Goal: Information Seeking & Learning: Learn about a topic

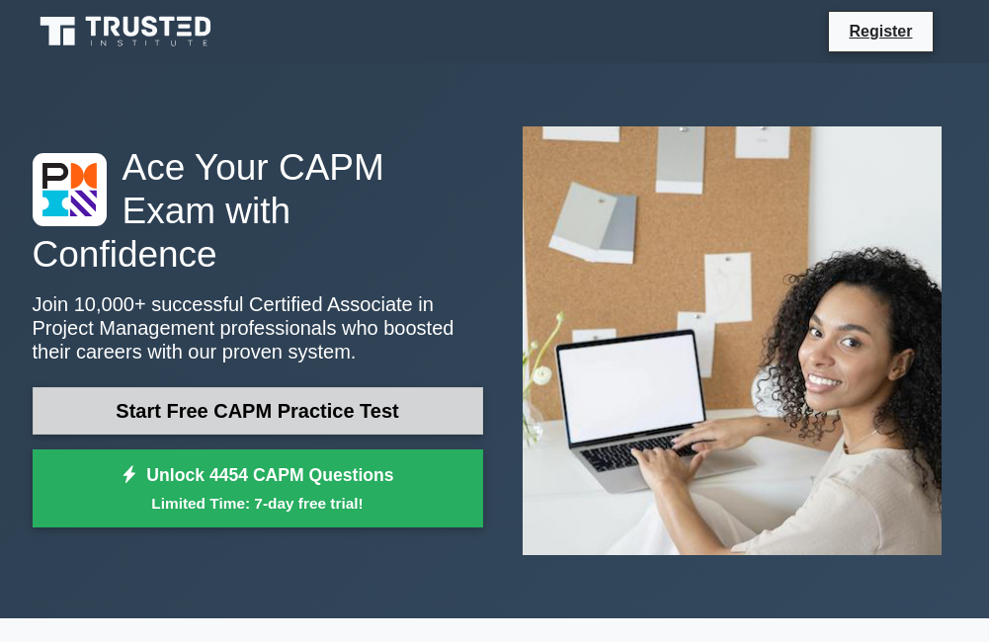
click at [199, 396] on link "Start Free CAPM Practice Test" at bounding box center [258, 410] width 451 height 47
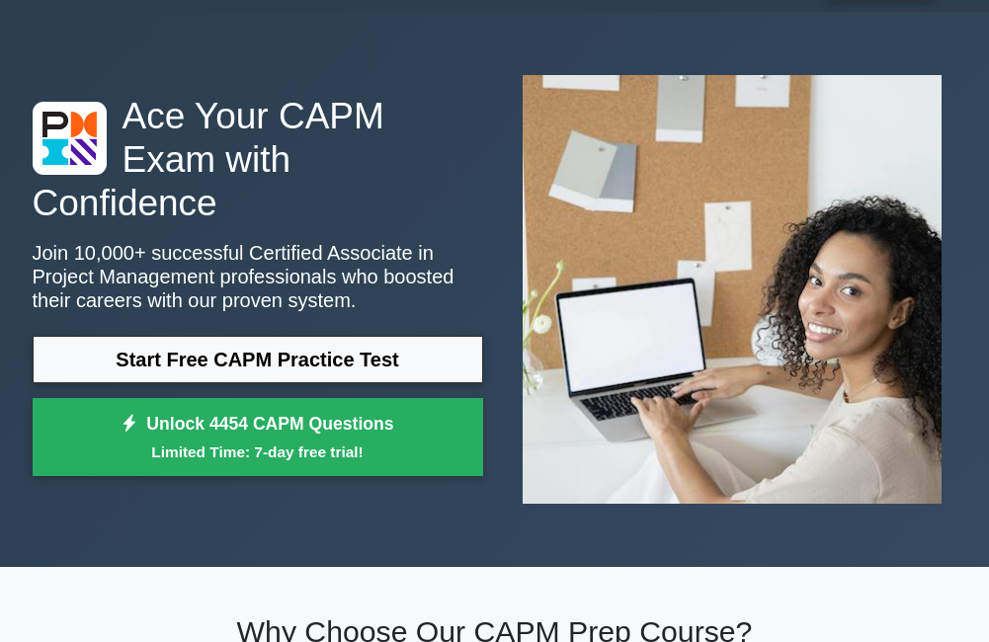
scroll to position [99, 0]
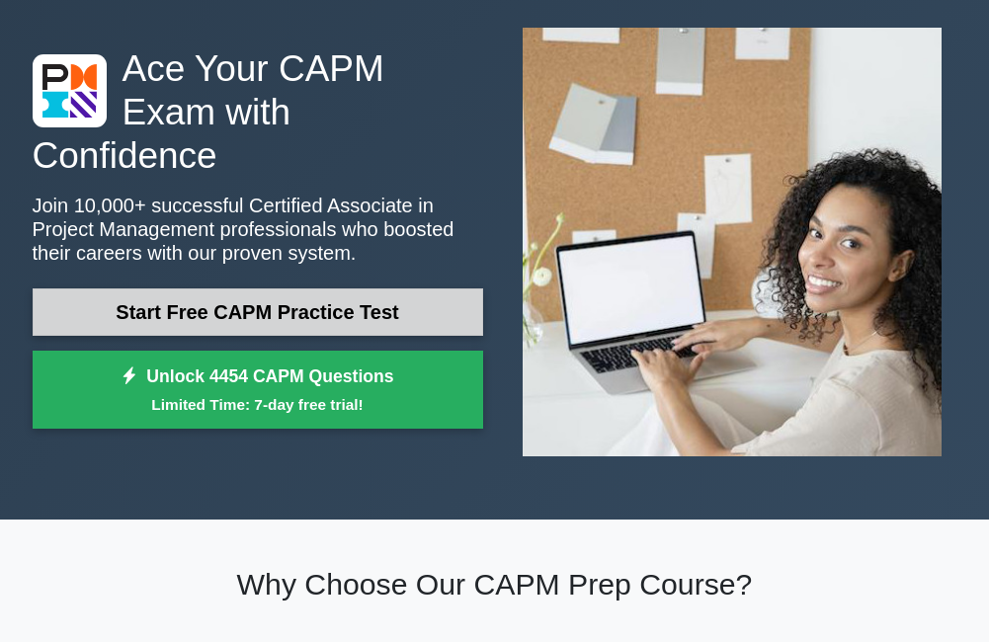
click at [214, 289] on link "Start Free CAPM Practice Test" at bounding box center [258, 312] width 451 height 47
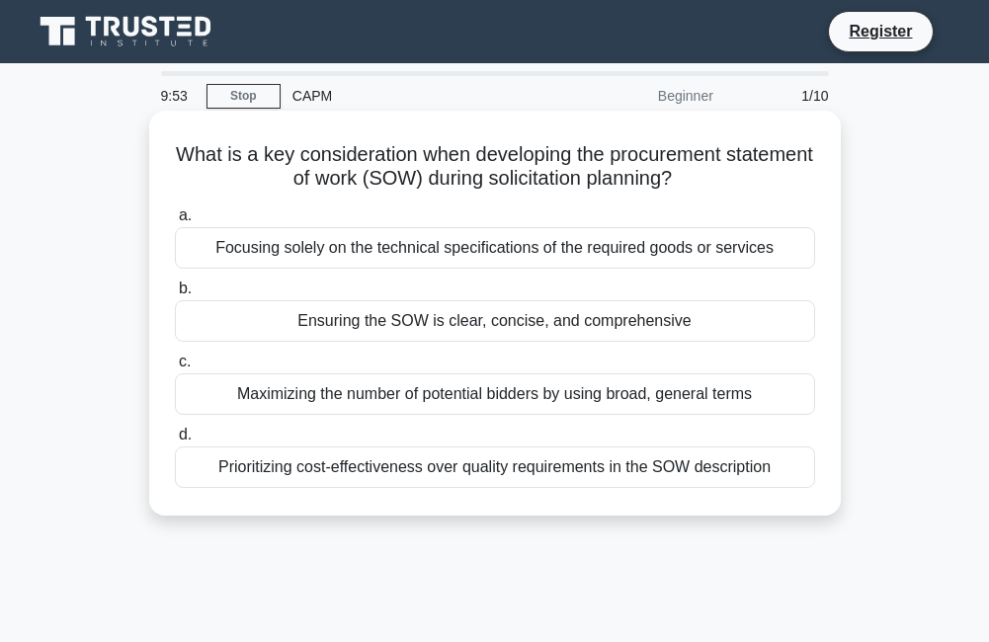
drag, startPoint x: 206, startPoint y: 234, endPoint x: 235, endPoint y: 168, distance: 72.5
click at [235, 168] on div "What is a key consideration when developing the procurement statement of work (…" at bounding box center [495, 313] width 676 height 389
drag, startPoint x: 235, startPoint y: 168, endPoint x: 211, endPoint y: 141, distance: 35.7
click at [216, 144] on h5 "What is a key consideration when developing the procurement statement of work (…" at bounding box center [495, 166] width 644 height 49
click at [212, 142] on h5 "What is a key consideration when developing the procurement statement of work (…" at bounding box center [495, 166] width 644 height 49
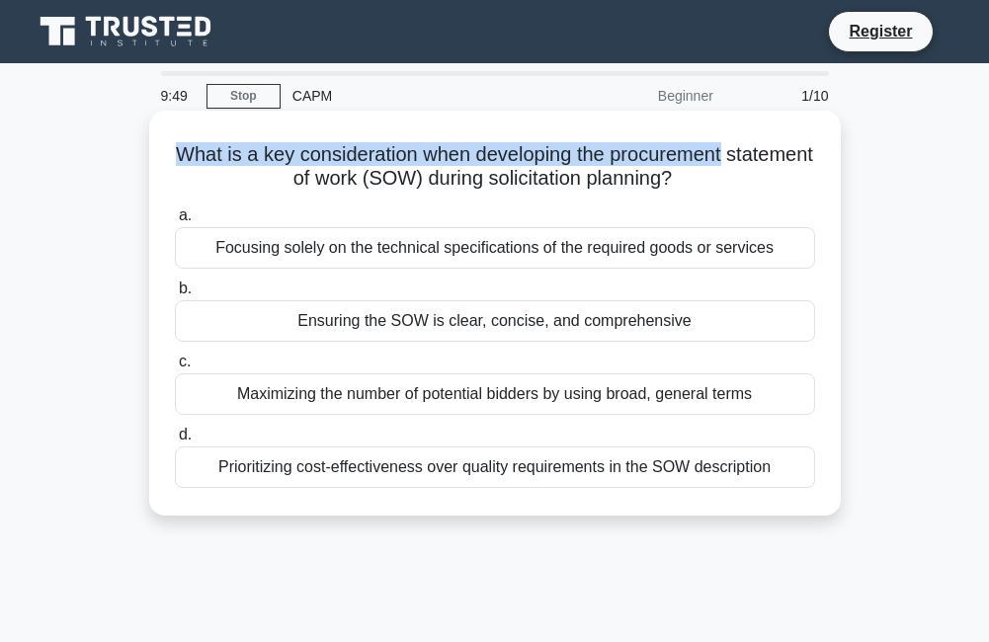
drag, startPoint x: 202, startPoint y: 141, endPoint x: 827, endPoint y: 149, distance: 625.6
click at [827, 149] on div "What is a key consideration when developing the procurement statement of work (…" at bounding box center [495, 313] width 676 height 389
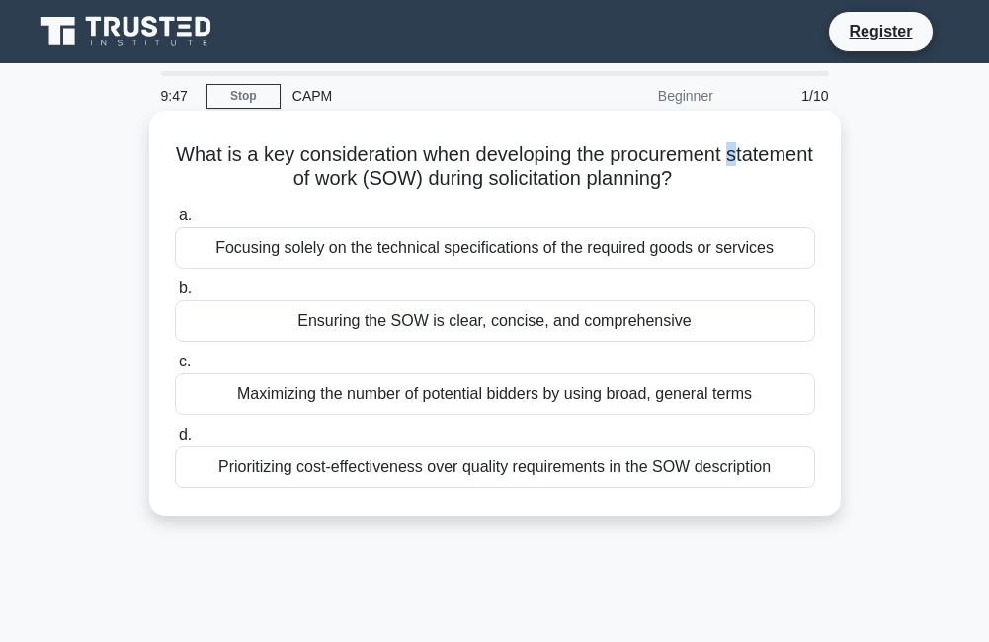
drag, startPoint x: 225, startPoint y: 183, endPoint x: 241, endPoint y: 181, distance: 15.9
click at [241, 181] on h5 "What is a key consideration when developing the procurement statement of work (…" at bounding box center [495, 166] width 644 height 49
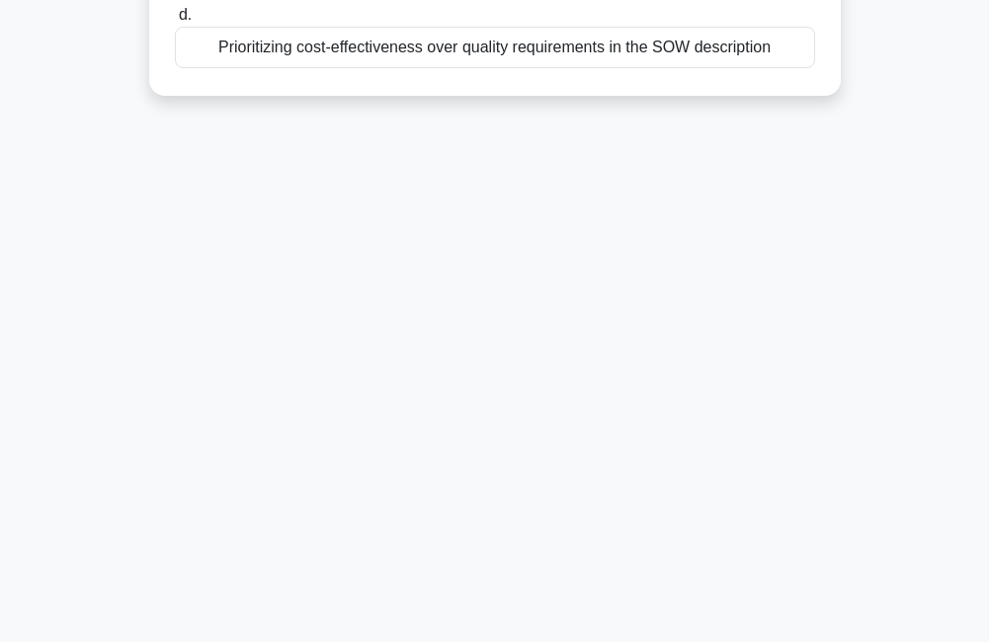
drag, startPoint x: 241, startPoint y: 181, endPoint x: 960, endPoint y: 7, distance: 740.1
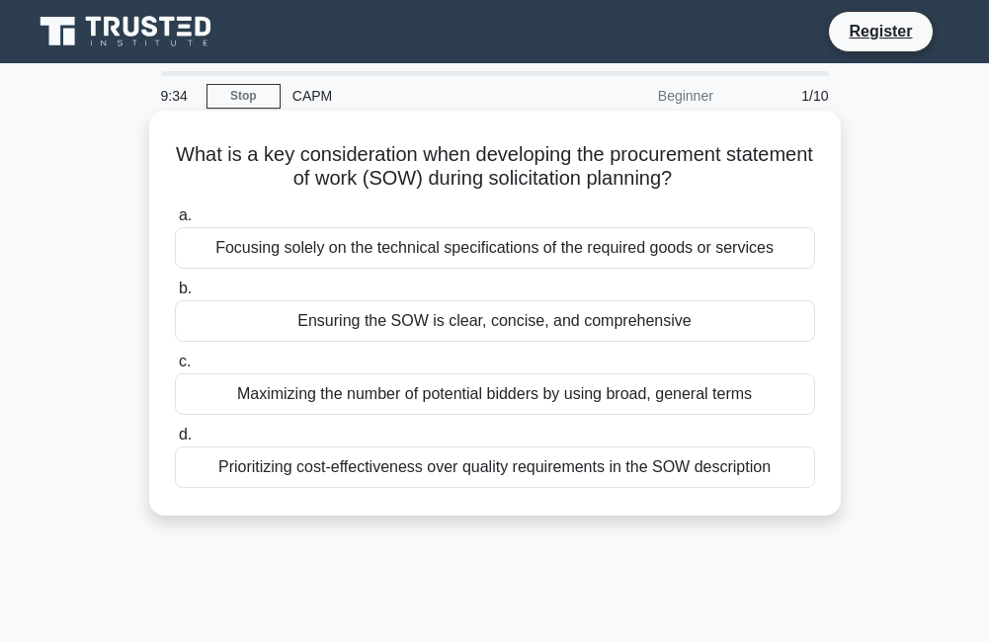
drag, startPoint x: 141, startPoint y: 465, endPoint x: 156, endPoint y: 471, distance: 16.0
click at [151, 471] on div "What is a key consideration when developing the procurement statement of work (…" at bounding box center [495, 330] width 949 height 429
click at [156, 471] on div "What is a key consideration when developing the procurement statement of work (…" at bounding box center [495, 313] width 692 height 405
drag, startPoint x: 156, startPoint y: 471, endPoint x: 167, endPoint y: 445, distance: 28.8
click at [167, 445] on div "What is a key consideration when developing the procurement statement of work (…" at bounding box center [495, 313] width 676 height 389
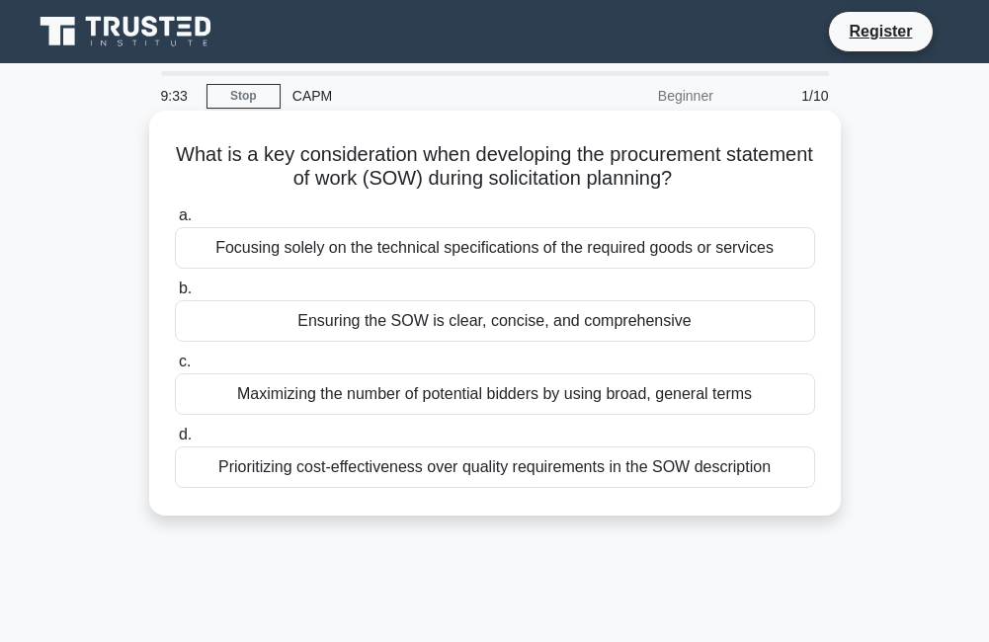
drag, startPoint x: 167, startPoint y: 445, endPoint x: 176, endPoint y: 151, distance: 293.6
click at [176, 151] on h5 "What is a key consideration when developing the procurement statement of work (…" at bounding box center [495, 166] width 644 height 49
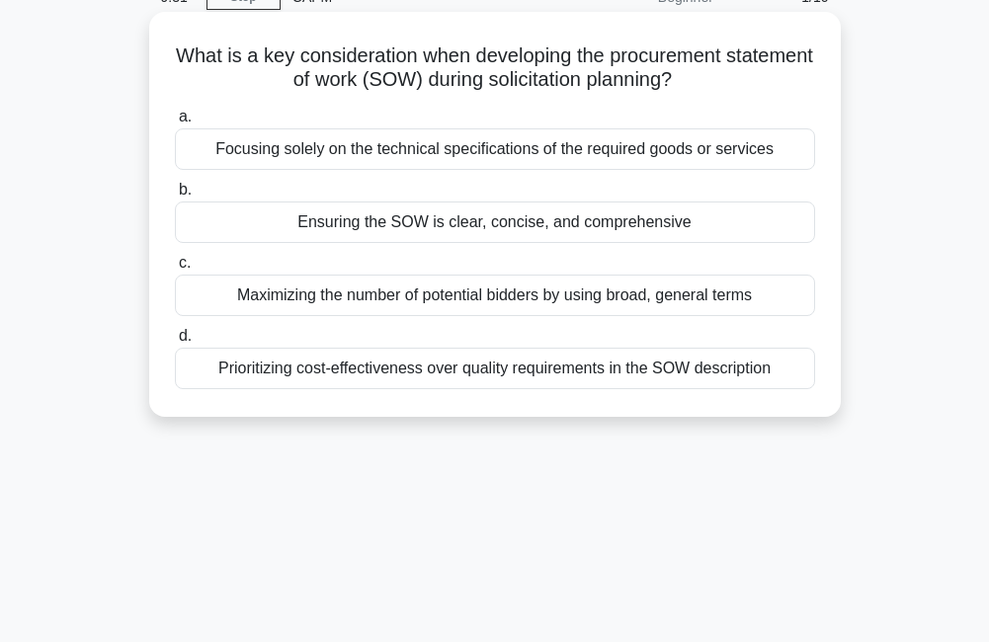
drag, startPoint x: 176, startPoint y: 151, endPoint x: 479, endPoint y: 377, distance: 378.5
click at [479, 377] on div "What is a key consideration when developing the procurement statement of work (…" at bounding box center [495, 214] width 692 height 405
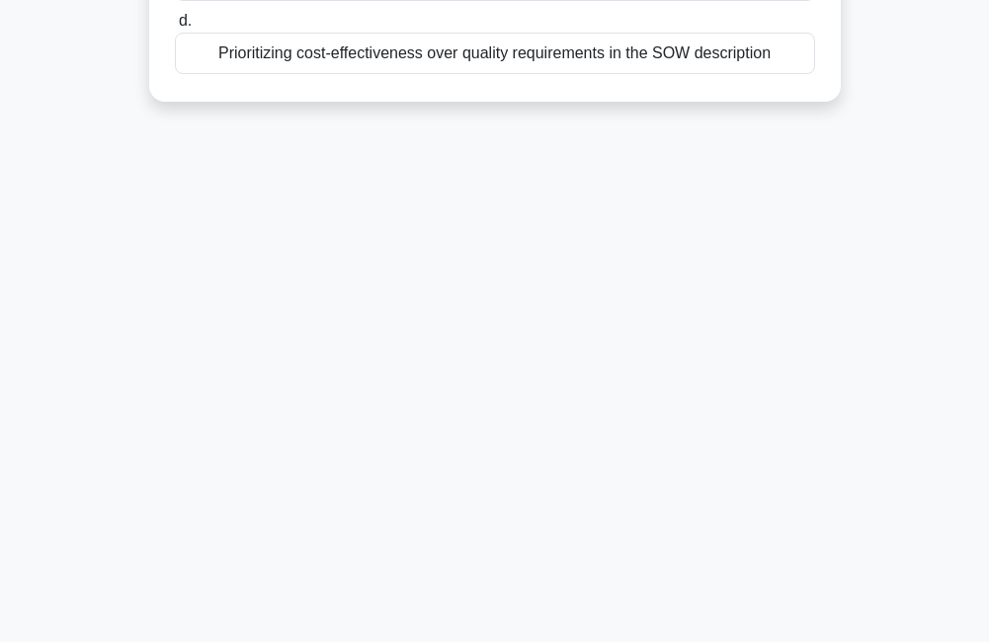
drag, startPoint x: 680, startPoint y: 310, endPoint x: 637, endPoint y: 286, distance: 49.2
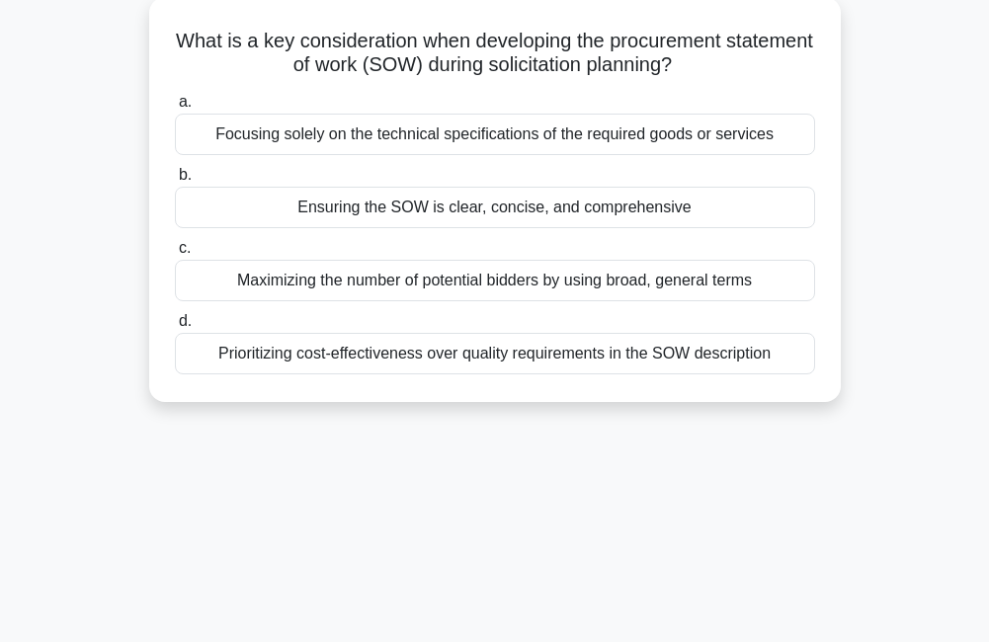
scroll to position [395, 0]
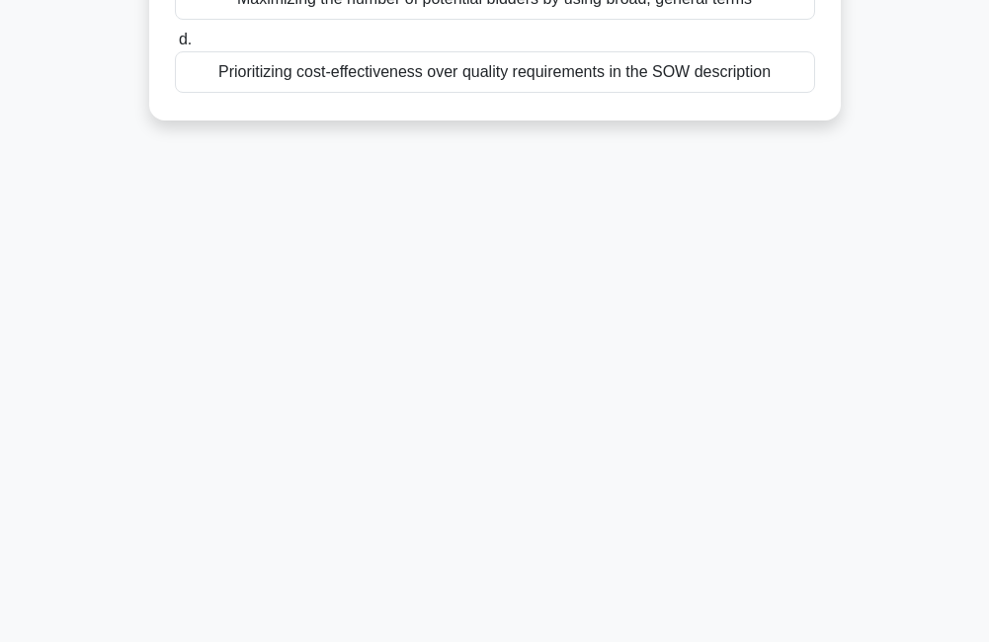
drag, startPoint x: 194, startPoint y: 142, endPoint x: 824, endPoint y: 101, distance: 631.8
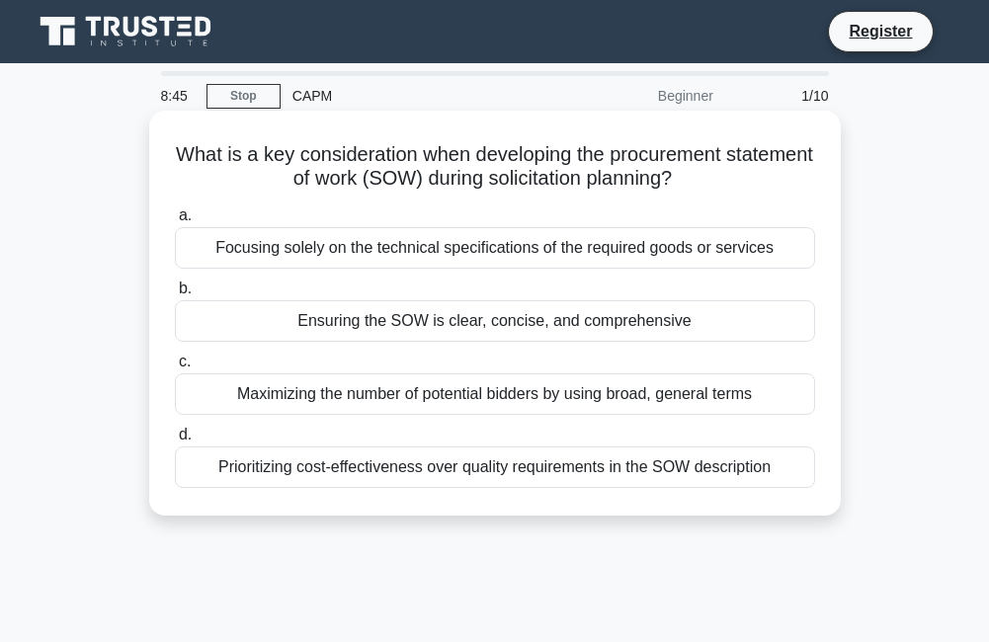
drag, startPoint x: 976, startPoint y: 15, endPoint x: 178, endPoint y: 280, distance: 841.2
click at [178, 280] on div "a. Focusing solely on the technical specifications of the required goods or ser…" at bounding box center [495, 346] width 664 height 292
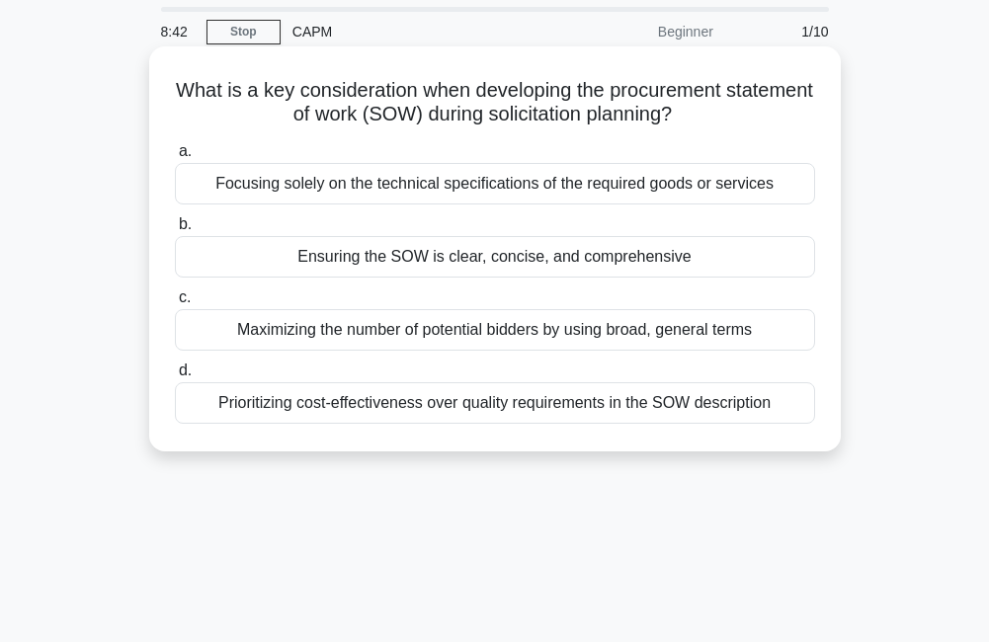
scroll to position [99, 0]
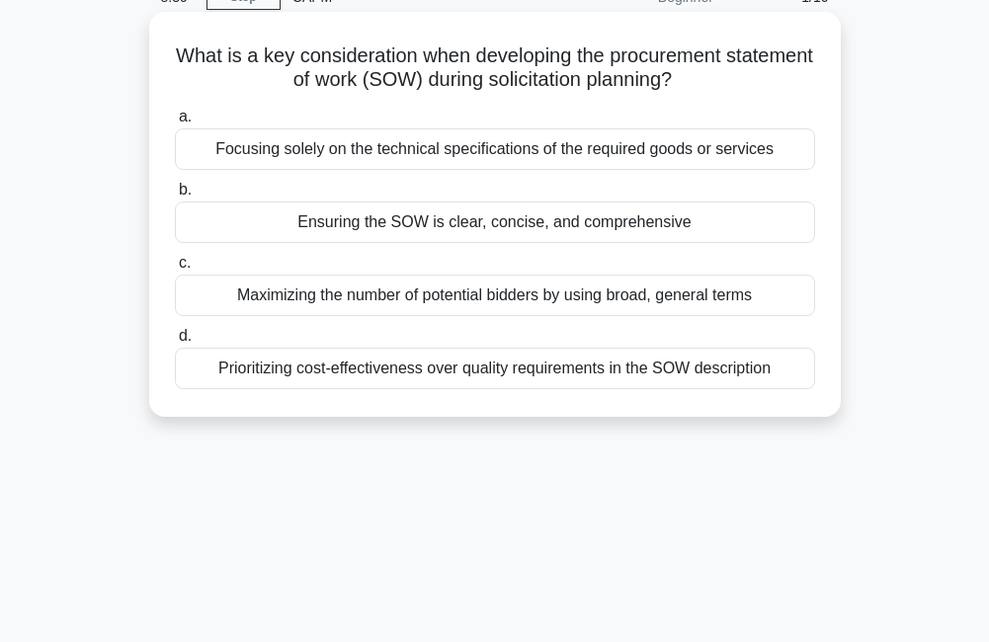
click at [185, 209] on div "Ensuring the SOW is clear, concise, and comprehensive" at bounding box center [495, 223] width 640 height 42
click at [175, 197] on input "b. Ensuring the SOW is clear, concise, and comprehensive" at bounding box center [175, 190] width 0 height 13
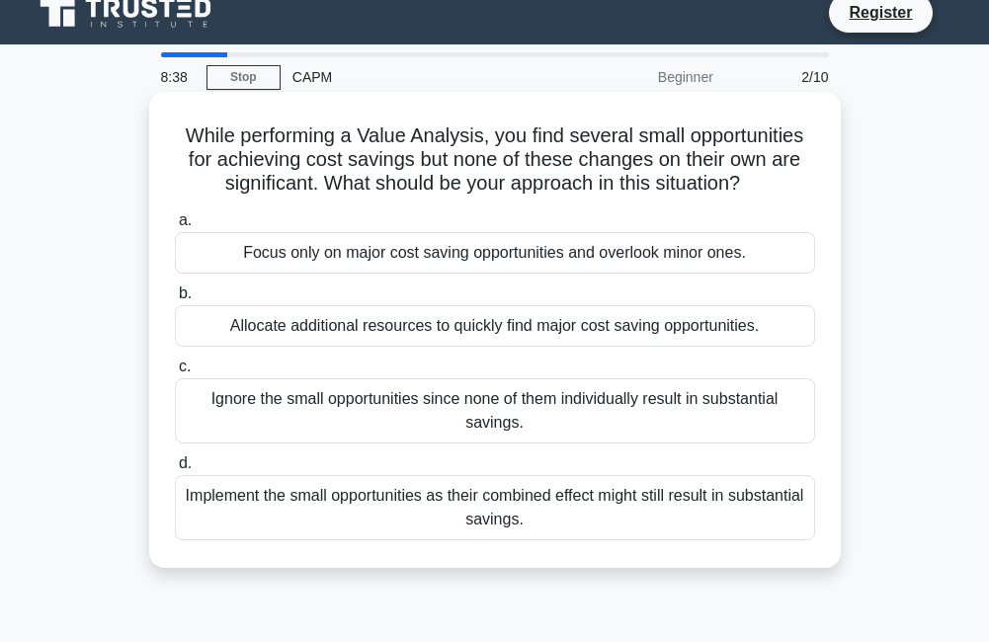
scroll to position [0, 0]
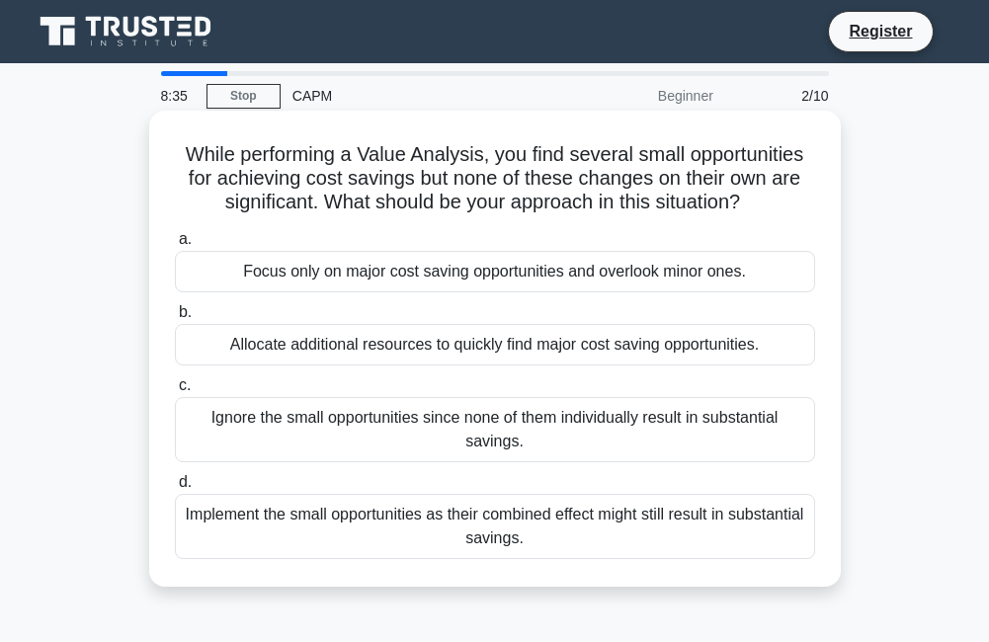
click at [223, 333] on div "Allocate additional resources to quickly find major cost saving opportunities." at bounding box center [495, 345] width 640 height 42
click at [175, 319] on input "b. Allocate additional resources to quickly find major cost saving opportunitie…" at bounding box center [175, 312] width 0 height 13
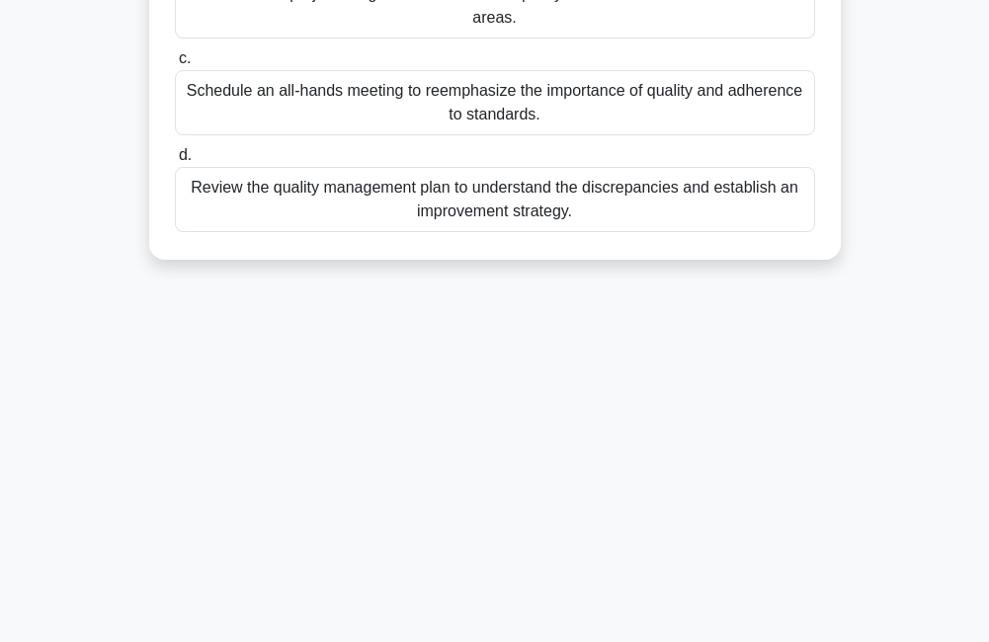
scroll to position [425, 0]
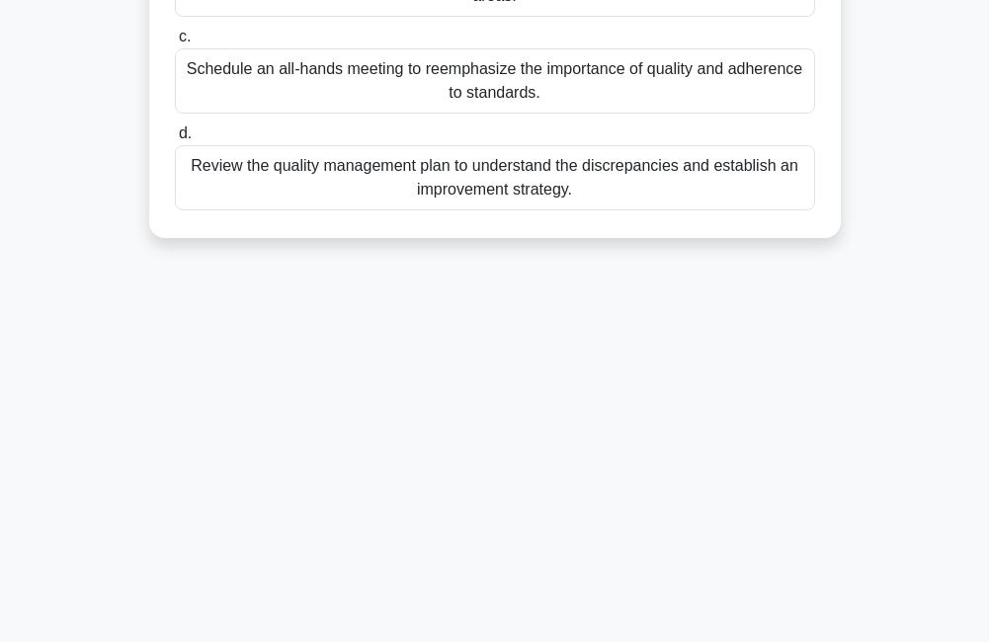
drag, startPoint x: 167, startPoint y: 138, endPoint x: -4, endPoint y: 685, distance: 572.6
click at [0, 641] on html "Register 8:11 Stop CAPM" at bounding box center [494, 108] width 989 height 1067
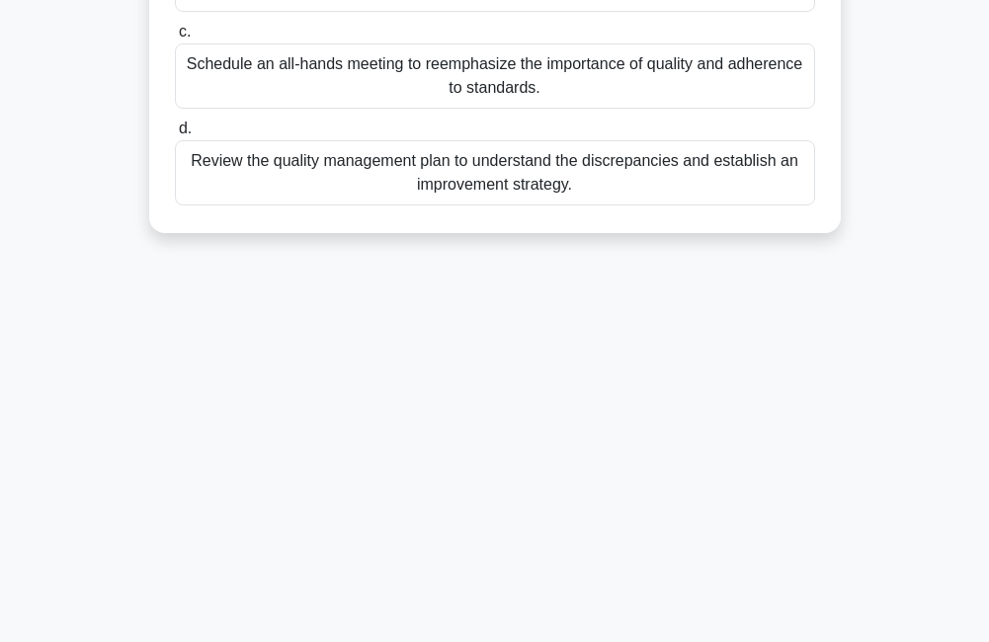
click at [387, 174] on div "Review the quality management plan to understand the discrepancies and establis…" at bounding box center [495, 172] width 640 height 65
click at [175, 135] on input "d. Review the quality management plan to understand the discrepancies and estab…" at bounding box center [175, 129] width 0 height 13
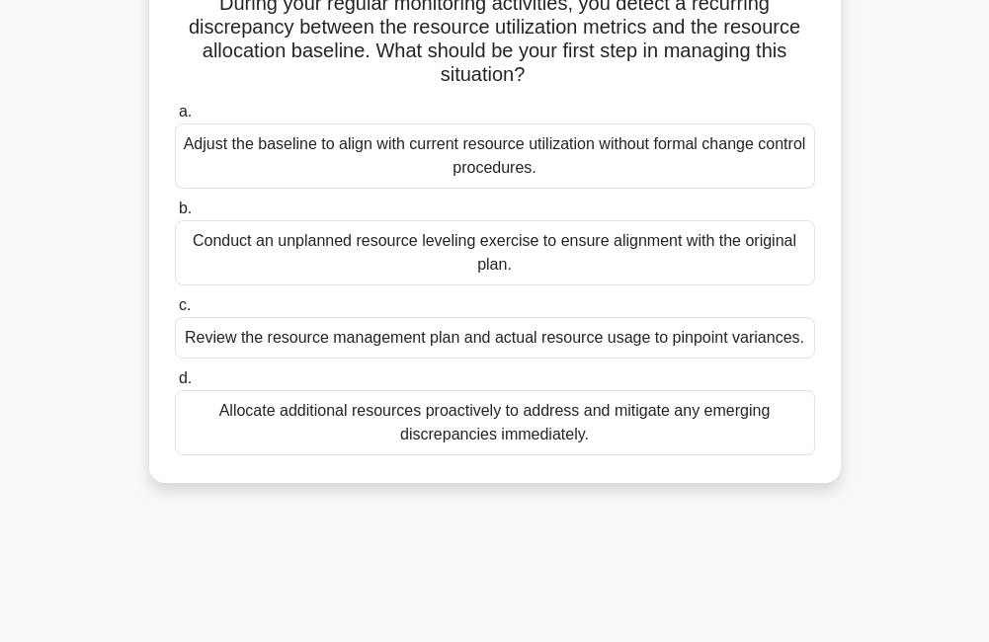
scroll to position [0, 0]
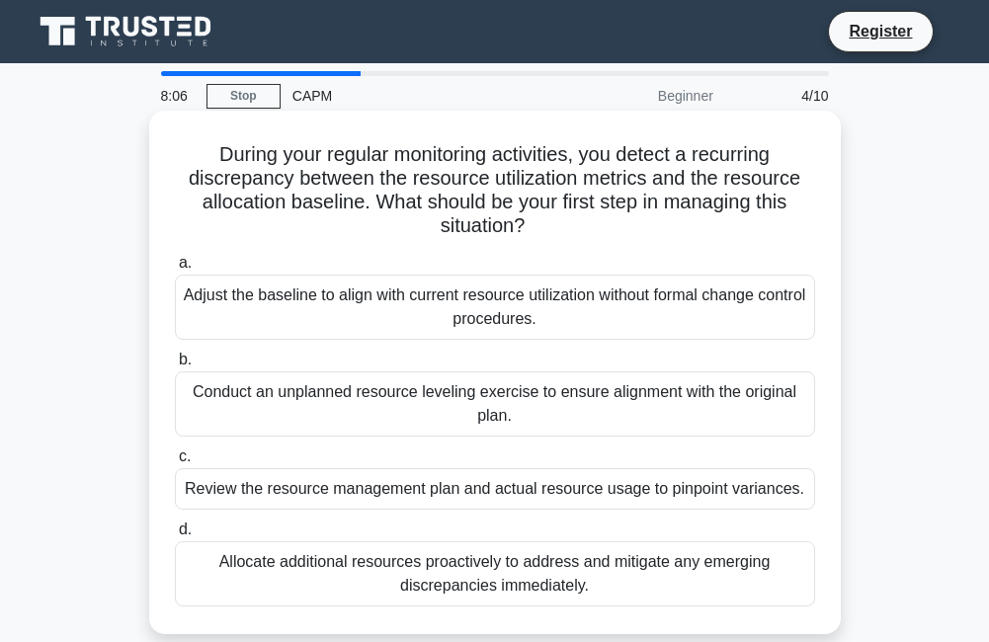
drag, startPoint x: 387, startPoint y: 174, endPoint x: 264, endPoint y: 178, distance: 123.6
click at [264, 178] on div "During your regular monitoring activities, you detect a recurring discrepancy b…" at bounding box center [495, 373] width 676 height 508
click at [234, 484] on div "Review the resource management plan and actual resource usage to pinpoint varia…" at bounding box center [495, 489] width 640 height 42
click at [175, 463] on input "c. Review the resource management plan and actual resource usage to pinpoint va…" at bounding box center [175, 457] width 0 height 13
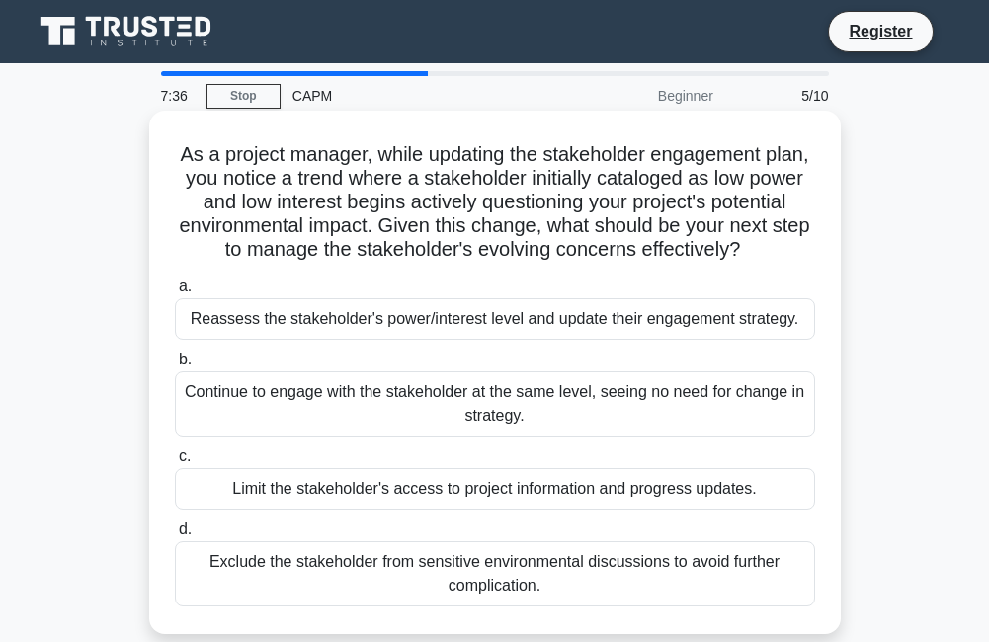
click at [290, 510] on div "Limit the stakeholder's access to project information and progress updates." at bounding box center [495, 489] width 640 height 42
click at [175, 463] on input "c. Limit the stakeholder's access to project information and progress updates." at bounding box center [175, 457] width 0 height 13
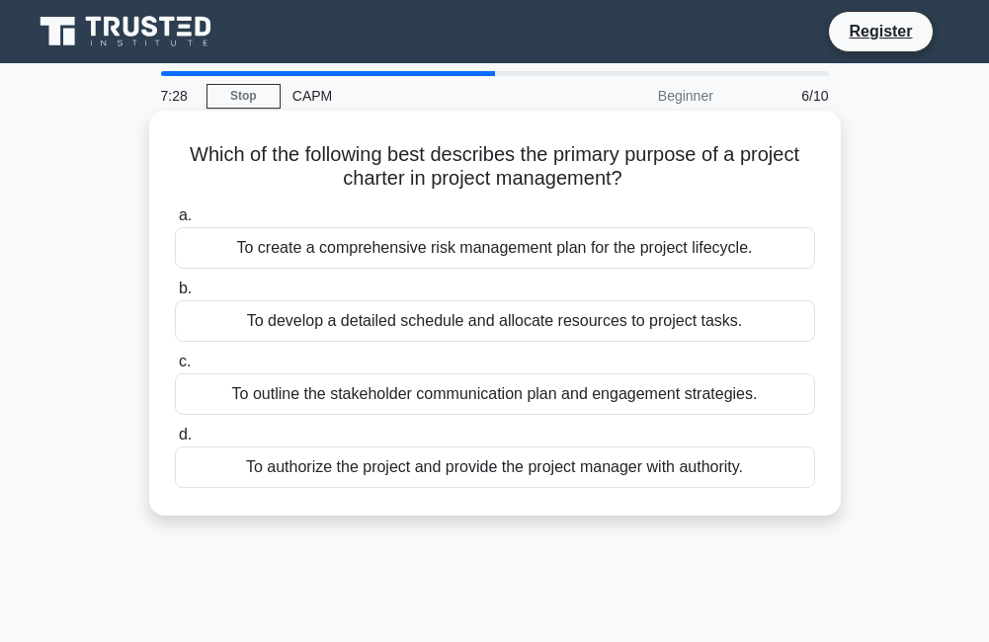
click at [179, 159] on h5 "Which of the following best describes the primary purpose of a project charter …" at bounding box center [495, 166] width 644 height 49
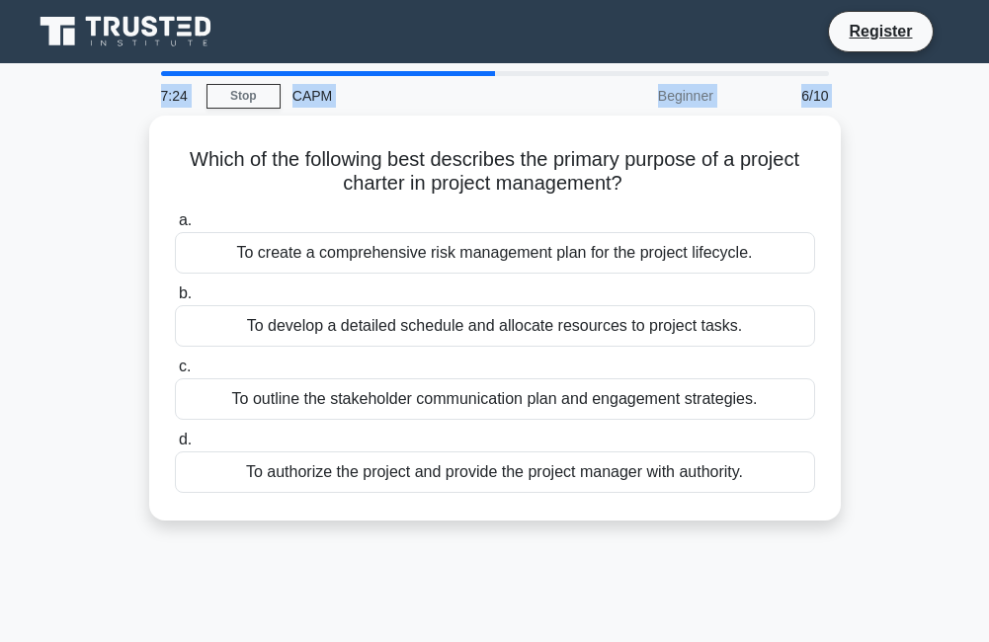
drag, startPoint x: 167, startPoint y: 147, endPoint x: 874, endPoint y: -65, distance: 737.8
click at [874, 0] on html "Register 7:24 Stop CAPM" at bounding box center [494, 533] width 989 height 1067
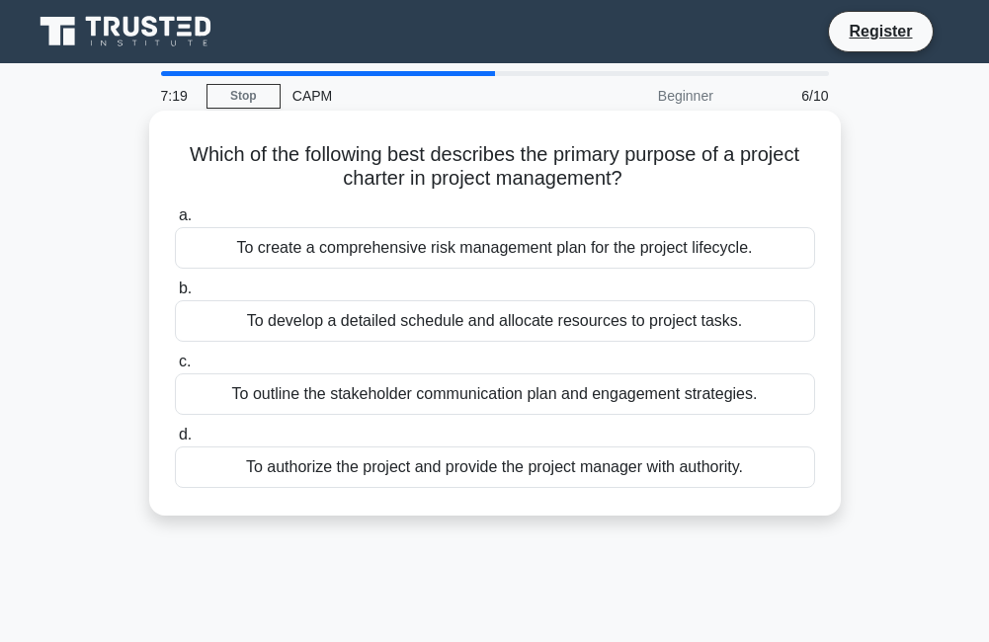
drag, startPoint x: 200, startPoint y: 237, endPoint x: 182, endPoint y: 156, distance: 83.0
click at [182, 156] on h5 "Which of the following best describes the primary purpose of a project charter …" at bounding box center [495, 166] width 644 height 49
drag, startPoint x: 258, startPoint y: 457, endPoint x: 257, endPoint y: 476, distance: 19.8
drag, startPoint x: 257, startPoint y: 476, endPoint x: 196, endPoint y: 472, distance: 61.4
click at [196, 472] on div "To authorize the project and provide the project manager with authority." at bounding box center [495, 468] width 640 height 42
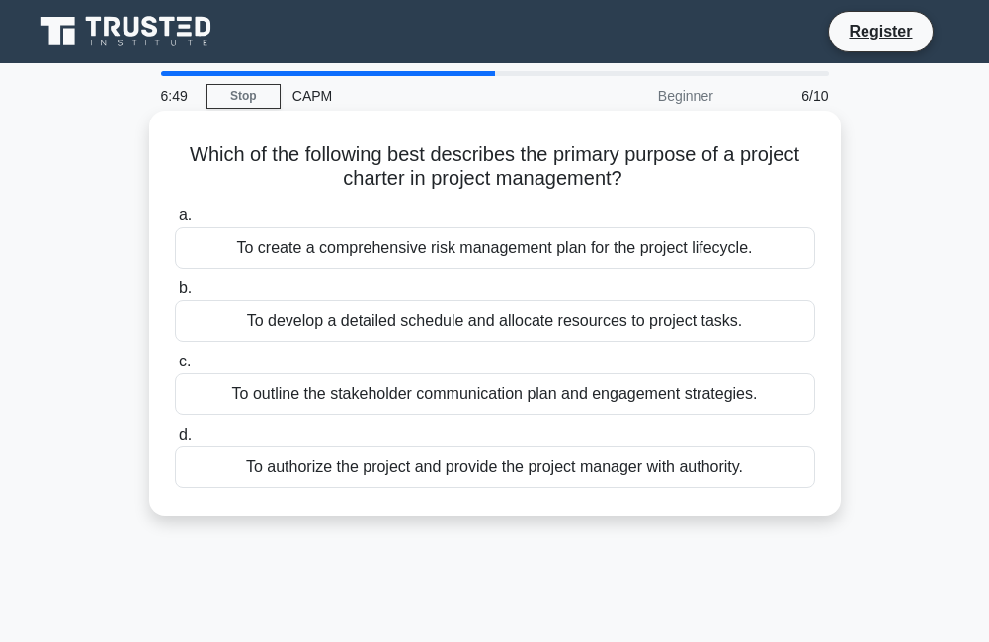
click at [175, 442] on input "d. To authorize the project and provide the project manager with authority." at bounding box center [175, 435] width 0 height 13
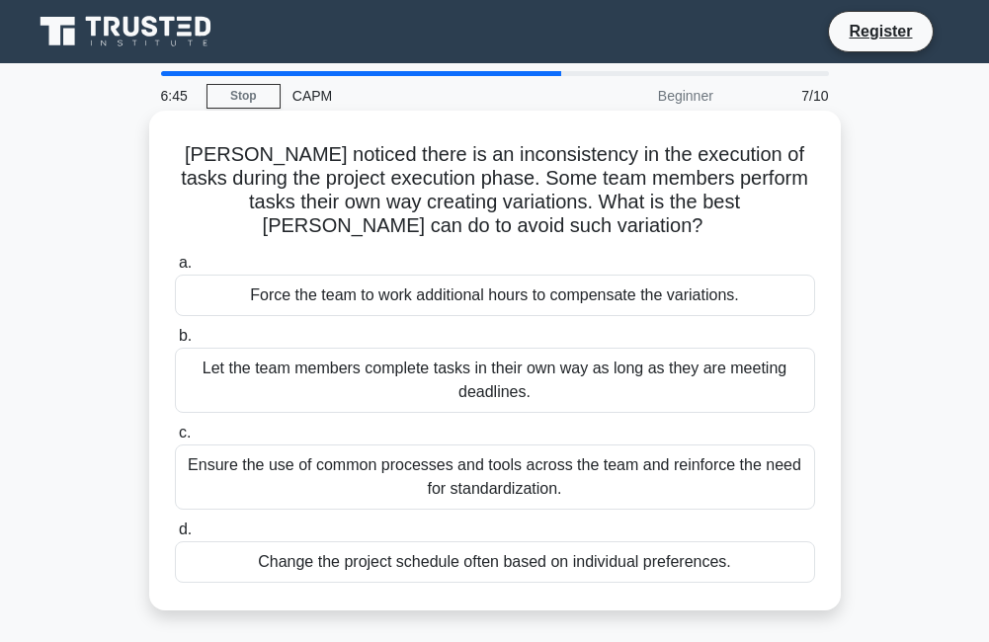
click at [214, 547] on div "Change the project schedule often based on individual preferences." at bounding box center [495, 563] width 640 height 42
click at [175, 537] on input "d. Change the project schedule often based on individual preferences." at bounding box center [175, 530] width 0 height 13
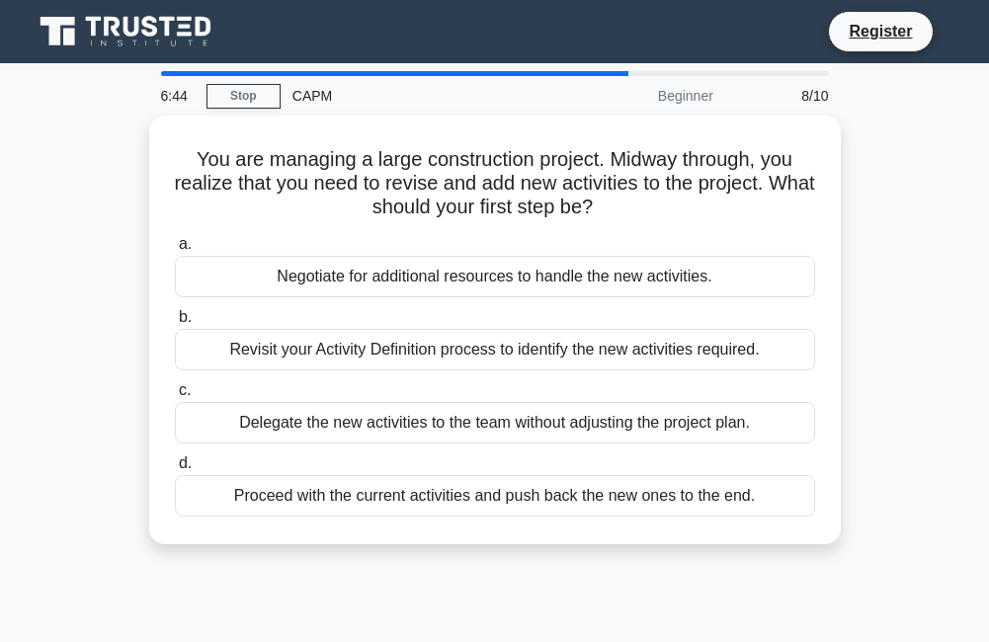
click at [214, 547] on div "You are managing a large construction project. Midway through, you realize that…" at bounding box center [495, 342] width 949 height 453
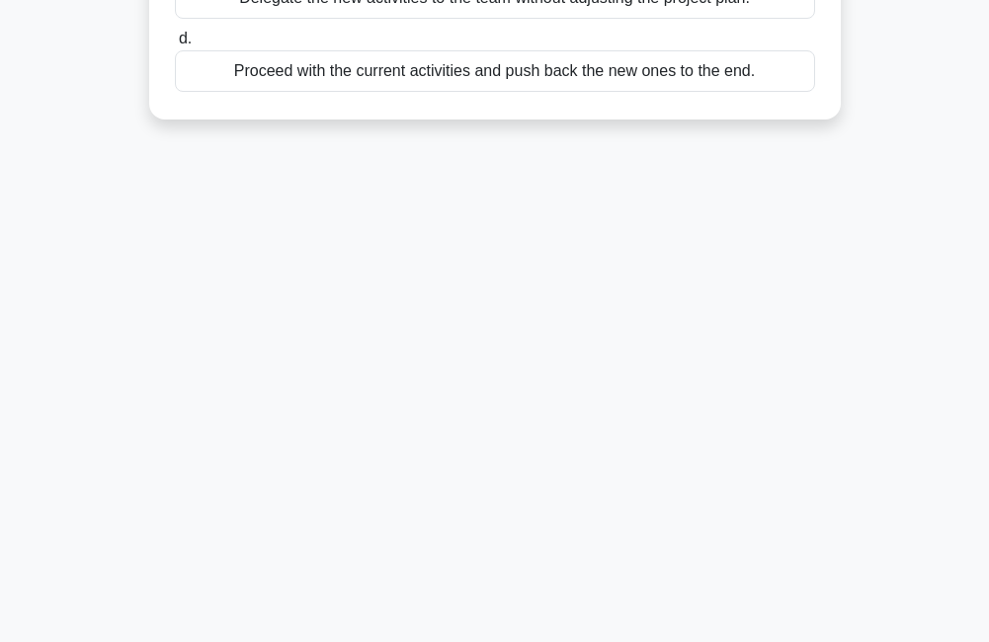
drag, startPoint x: 169, startPoint y: 142, endPoint x: 794, endPoint y: 463, distance: 703.1
click at [794, 463] on div "6:35 Stop CAPM Beginner 8/10 You are managing a large construction project. Mid…" at bounding box center [495, 140] width 949 height 988
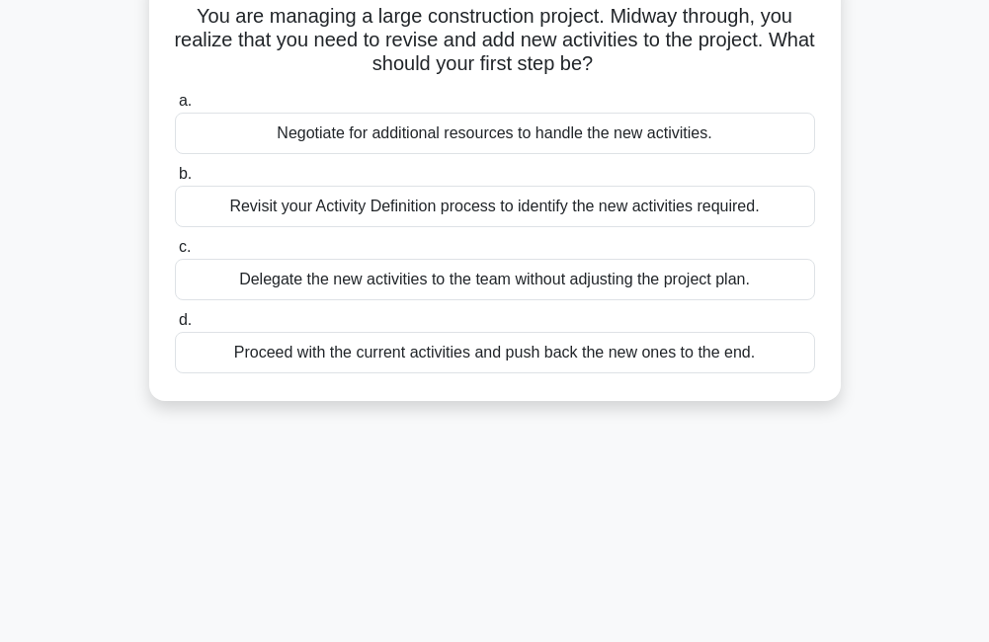
scroll to position [215, 0]
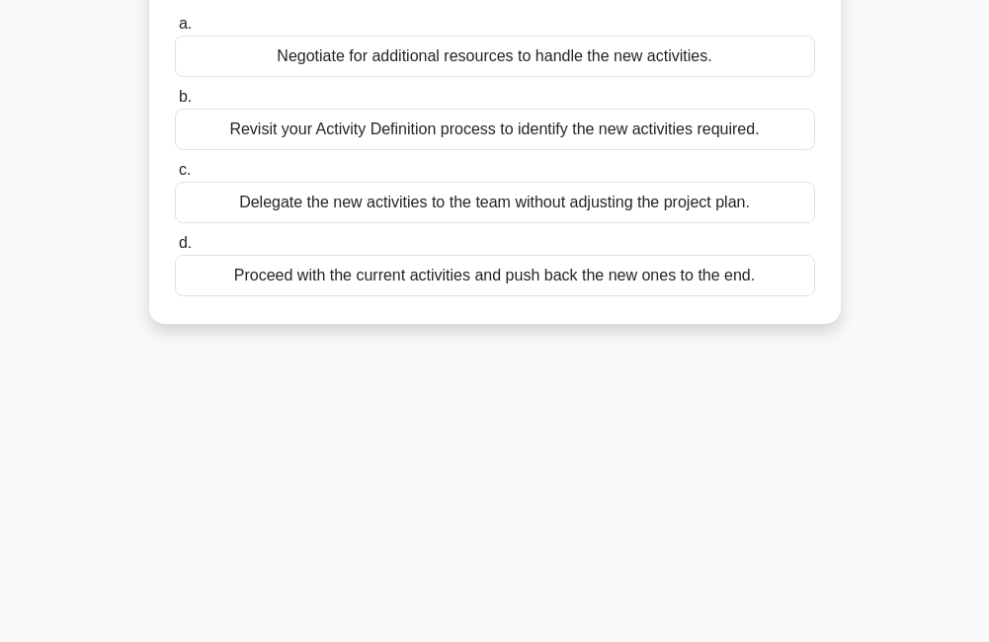
drag, startPoint x: 403, startPoint y: 134, endPoint x: 372, endPoint y: 251, distance: 120.8
click at [372, 251] on label "d. Proceed with the current activities and push back the new ones to the end." at bounding box center [495, 263] width 640 height 65
click at [175, 250] on input "d. Proceed with the current activities and push back the new ones to the end." at bounding box center [175, 243] width 0 height 13
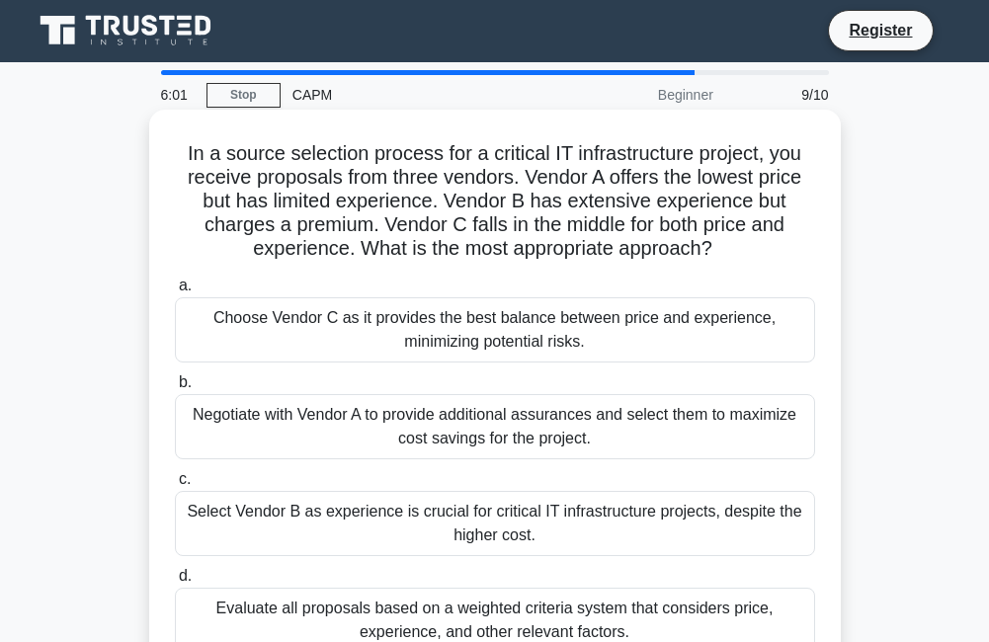
scroll to position [0, 0]
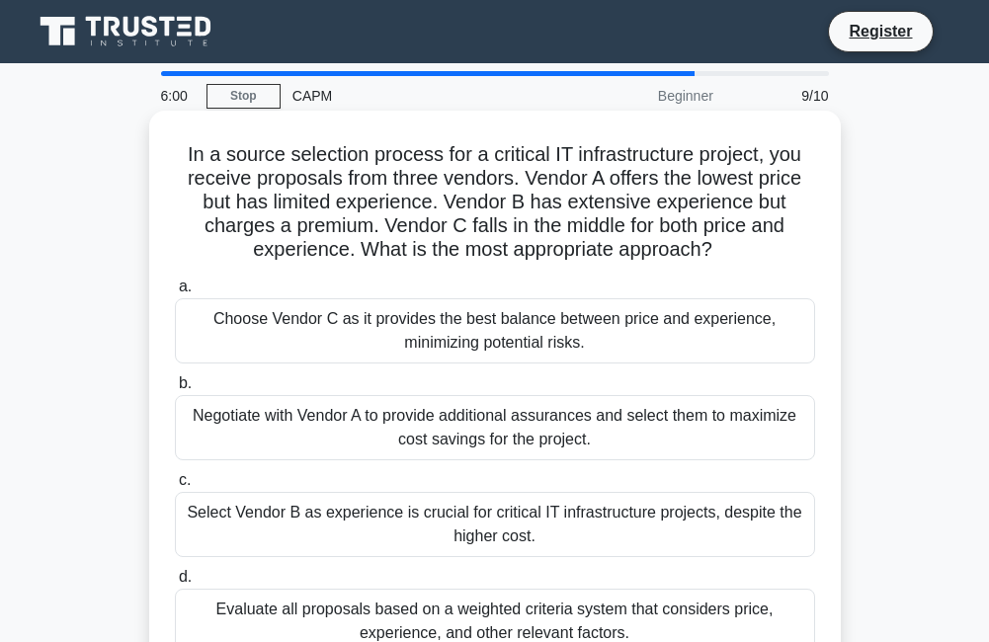
click at [250, 606] on div "Evaluate all proposals based on a weighted criteria system that considers price…" at bounding box center [495, 621] width 640 height 65
click at [175, 584] on input "d. Evaluate all proposals based on a weighted criteria system that considers pr…" at bounding box center [175, 577] width 0 height 13
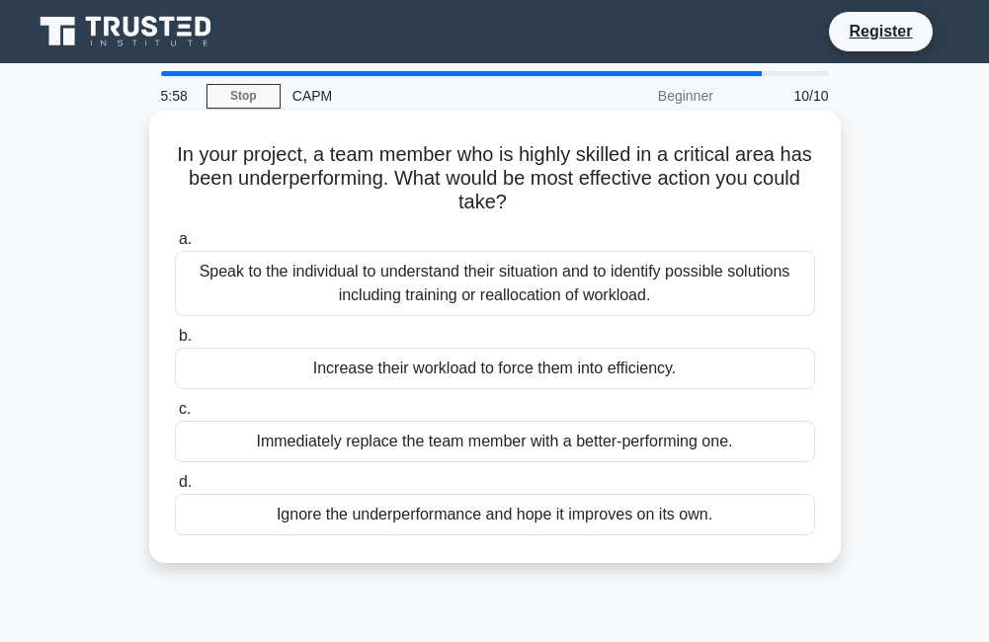
drag, startPoint x: 297, startPoint y: 381, endPoint x: 294, endPoint y: 314, distance: 67.3
click at [288, 361] on div "Increase their workload to force them into efficiency." at bounding box center [495, 369] width 640 height 42
click at [175, 343] on input "b. Increase their workload to force them into efficiency." at bounding box center [175, 336] width 0 height 13
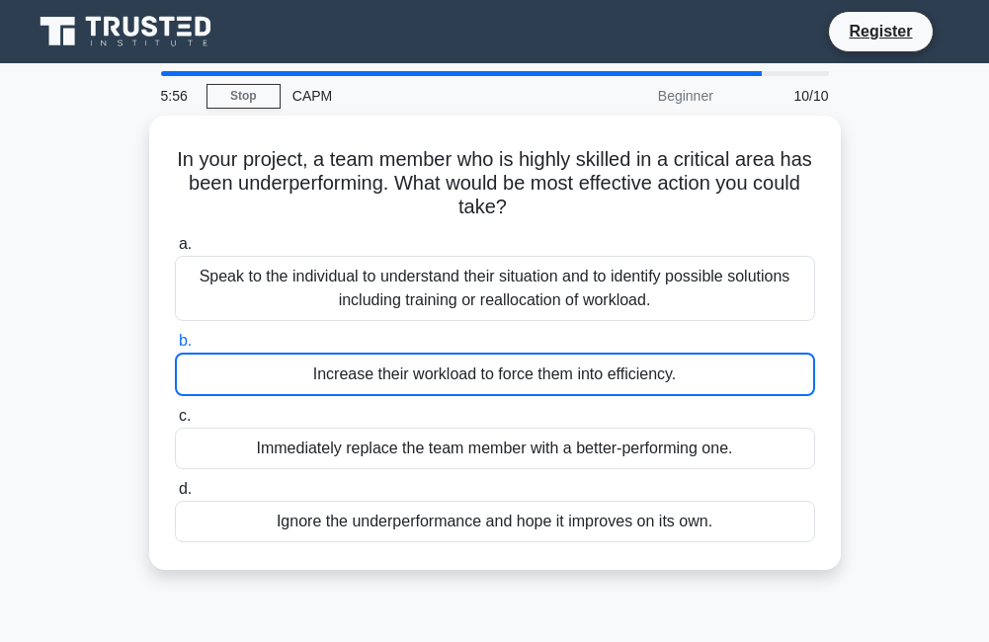
click at [919, 128] on div "In your project, a team member who is highly skilled in a critical area has bee…" at bounding box center [495, 355] width 949 height 478
drag, startPoint x: 189, startPoint y: 147, endPoint x: 926, endPoint y: 364, distance: 768.3
click at [926, 364] on div "In your project, a team member who is highly skilled in a critical area has bee…" at bounding box center [495, 355] width 949 height 478
click at [236, 95] on link "Stop" at bounding box center [244, 96] width 74 height 25
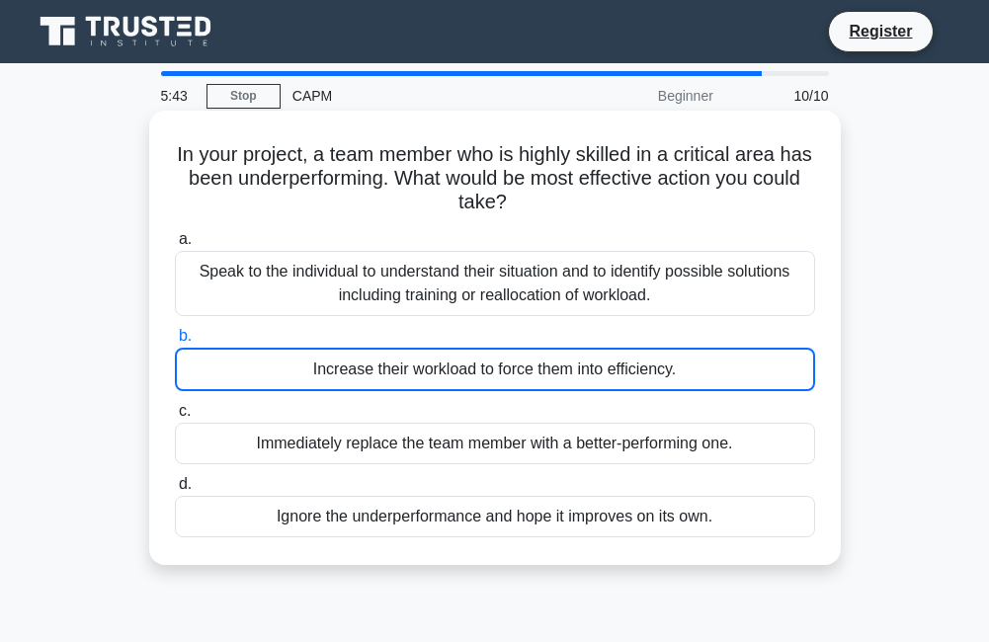
click at [177, 138] on div "In your project, a team member who is highly skilled in a critical area has bee…" at bounding box center [495, 338] width 676 height 439
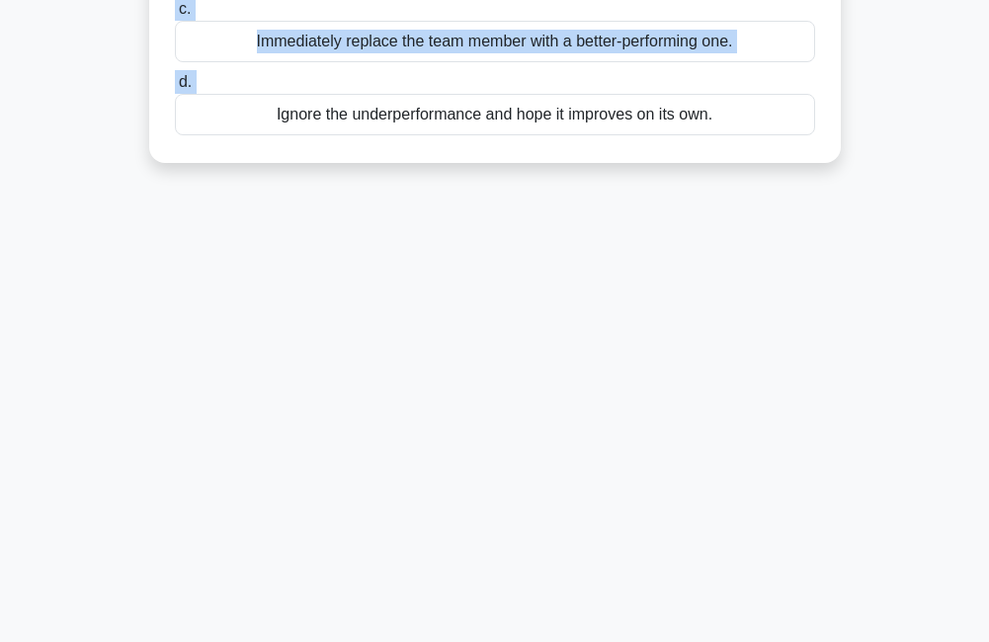
scroll to position [425, 0]
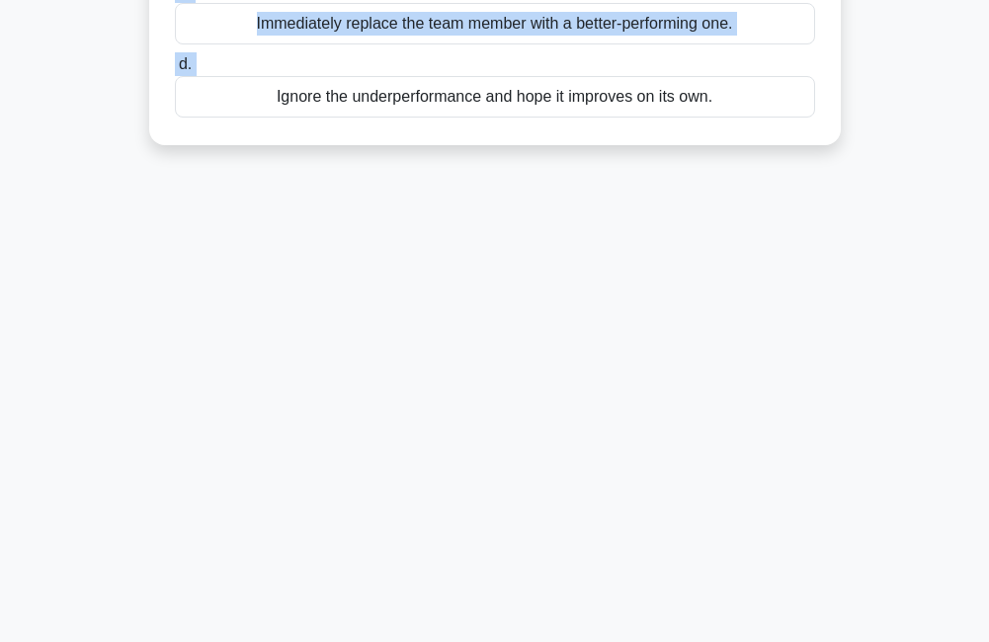
drag, startPoint x: 170, startPoint y: 145, endPoint x: 1007, endPoint y: 639, distance: 971.9
click at [988, 639] on html "Register 5:37 Stop CAPM" at bounding box center [494, 108] width 989 height 1067
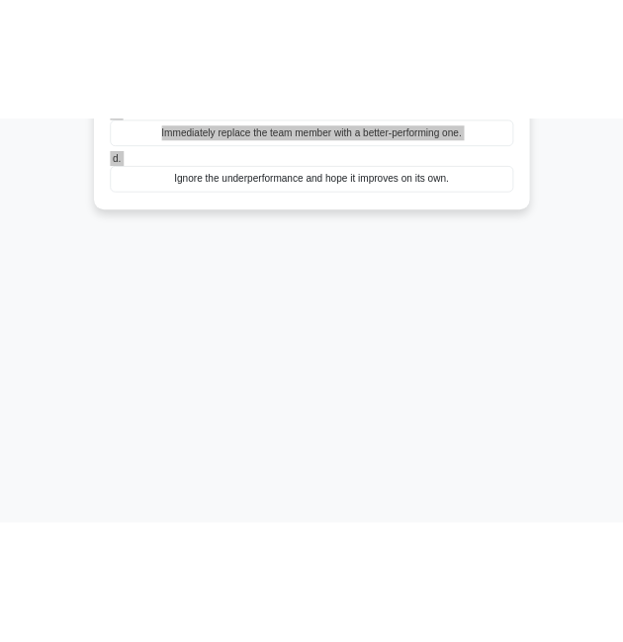
scroll to position [0, 0]
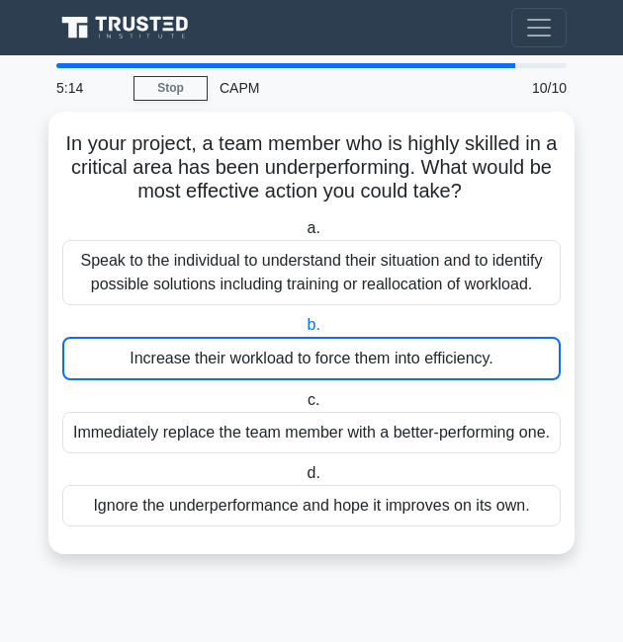
drag, startPoint x: 551, startPoint y: 49, endPoint x: 535, endPoint y: 46, distance: 17.1
click at [537, 49] on nav "Register" at bounding box center [311, 27] width 623 height 55
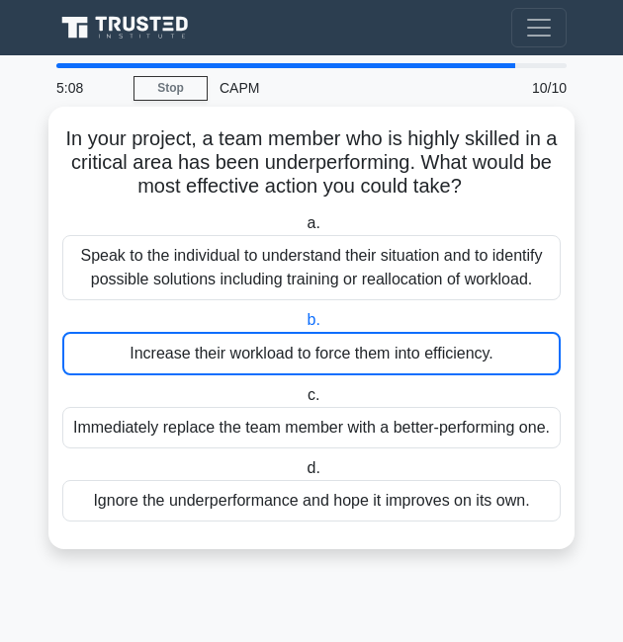
click at [319, 352] on div "Increase their workload to force them into efficiency." at bounding box center [311, 353] width 498 height 43
click at [302, 327] on input "b. Increase their workload to force them into efficiency." at bounding box center [302, 320] width 0 height 13
drag, startPoint x: 324, startPoint y: 333, endPoint x: 328, endPoint y: 301, distance: 31.9
click at [328, 301] on div "a. Speak to the individual to understand their situation and to identify possib…" at bounding box center [311, 367] width 522 height 318
drag, startPoint x: 328, startPoint y: 301, endPoint x: 292, endPoint y: 260, distance: 55.3
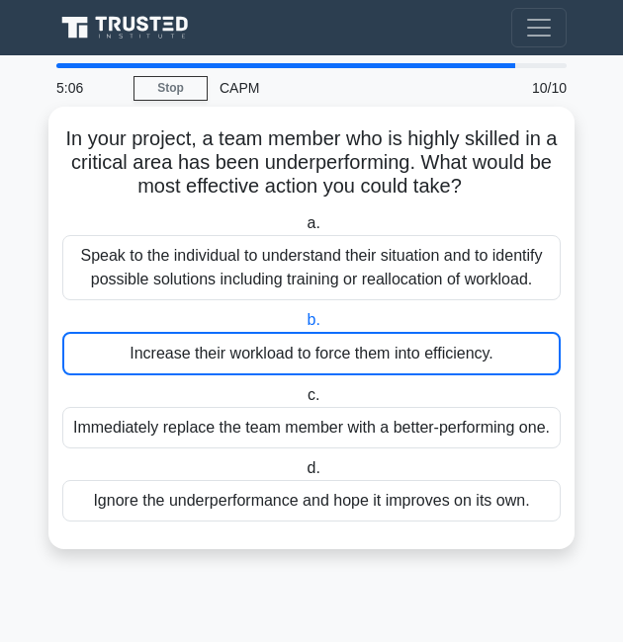
click at [315, 293] on div "Speak to the individual to understand their situation and to identify possible …" at bounding box center [311, 267] width 498 height 65
click at [302, 230] on input "a. Speak to the individual to understand their situation and to identify possib…" at bounding box center [302, 223] width 0 height 13
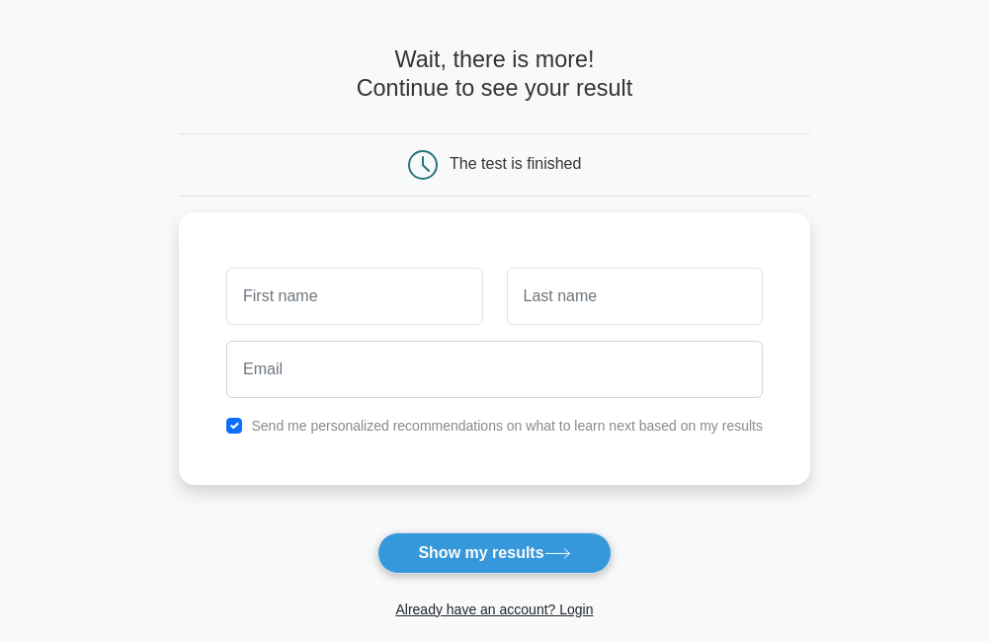
scroll to position [99, 0]
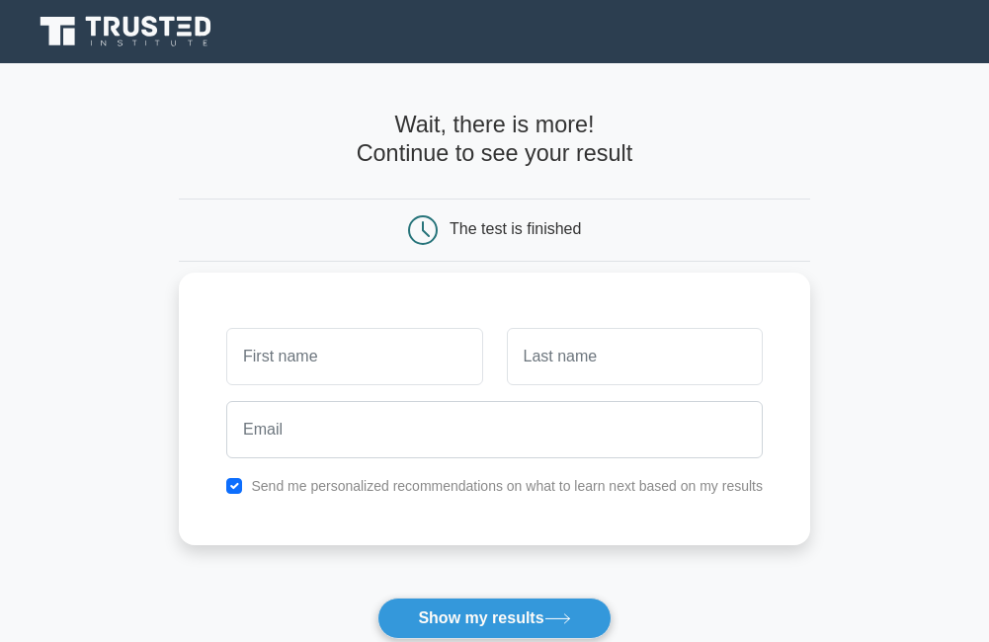
click at [254, 323] on div at bounding box center [354, 356] width 280 height 73
click at [228, 328] on div at bounding box center [354, 356] width 280 height 73
click at [226, 328] on div at bounding box center [354, 356] width 280 height 73
drag, startPoint x: 226, startPoint y: 328, endPoint x: 225, endPoint y: 307, distance: 20.8
click at [225, 307] on div "Send me personalized recommendations on what to learn next based on my results" at bounding box center [494, 409] width 631 height 273
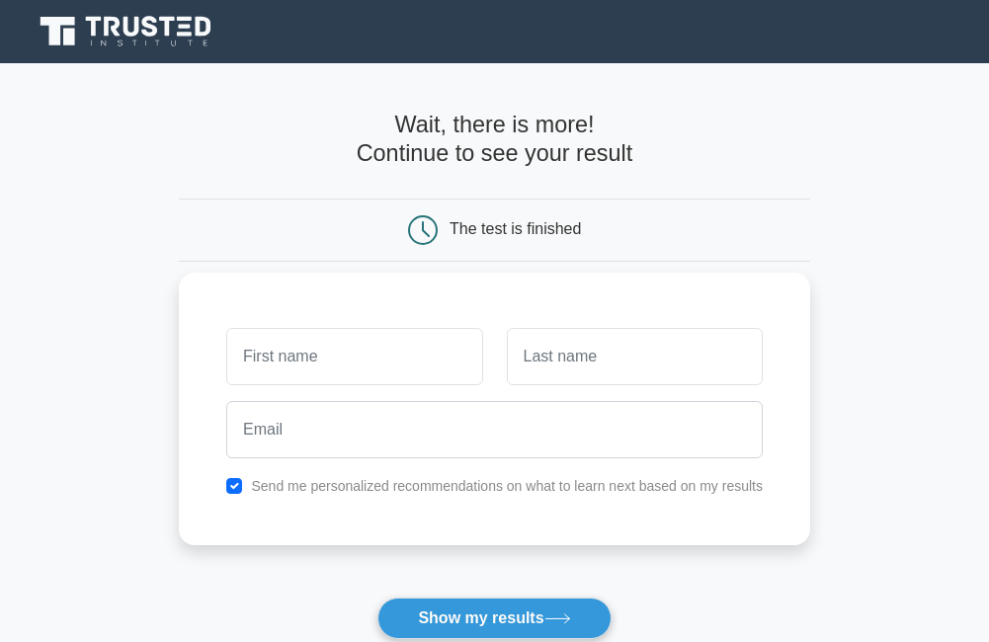
drag, startPoint x: 237, startPoint y: 353, endPoint x: 221, endPoint y: 322, distance: 34.5
click at [221, 322] on div at bounding box center [354, 356] width 280 height 73
click at [210, 326] on div "Send me personalized recommendations on what to learn next based on my results" at bounding box center [494, 409] width 631 height 273
click at [209, 327] on div "Send me personalized recommendations on what to learn next based on my results" at bounding box center [494, 409] width 631 height 273
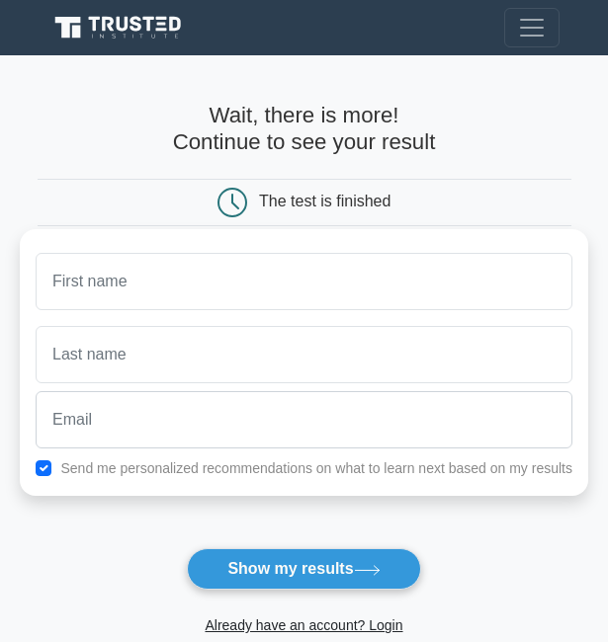
drag, startPoint x: 344, startPoint y: 297, endPoint x: 370, endPoint y: 292, distance: 26.4
click at [360, 317] on div at bounding box center [304, 281] width 560 height 73
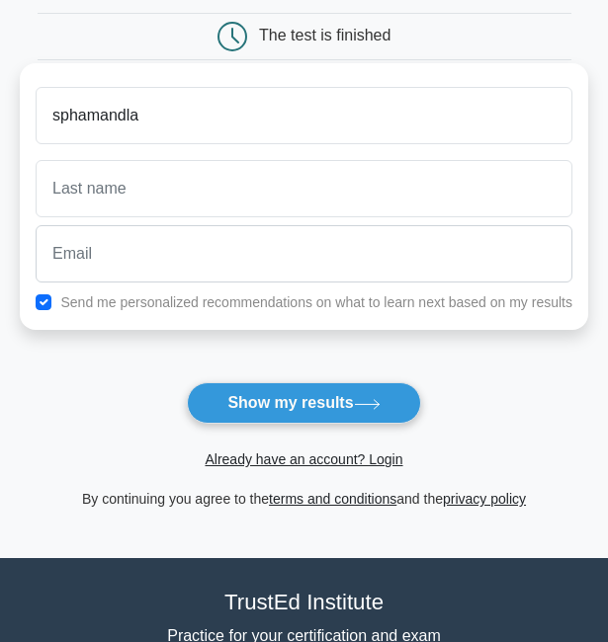
scroll to position [198, 0]
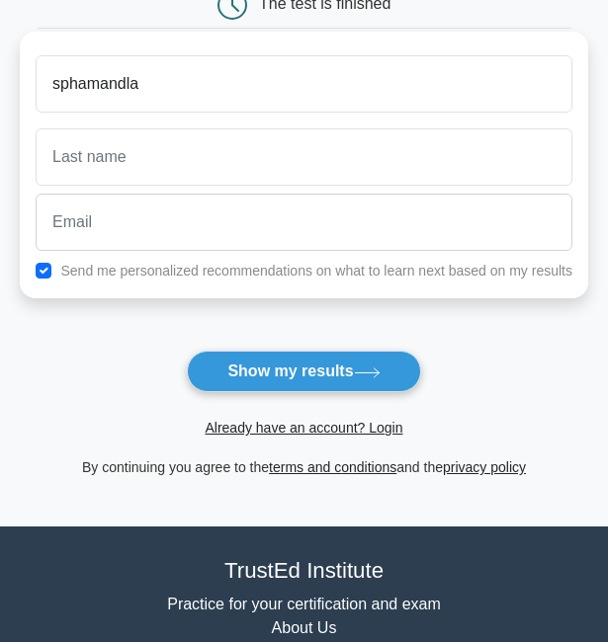
type input "sphamandla"
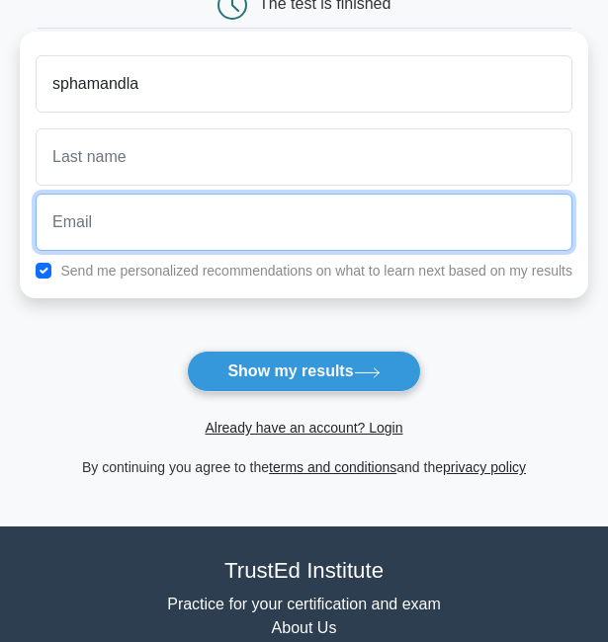
click at [172, 245] on input "email" at bounding box center [304, 222] width 537 height 57
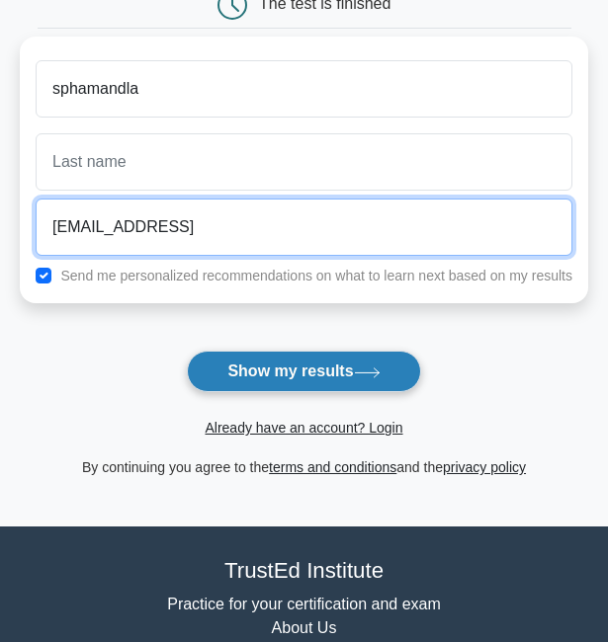
type input "[EMAIL_ADDRESS]"
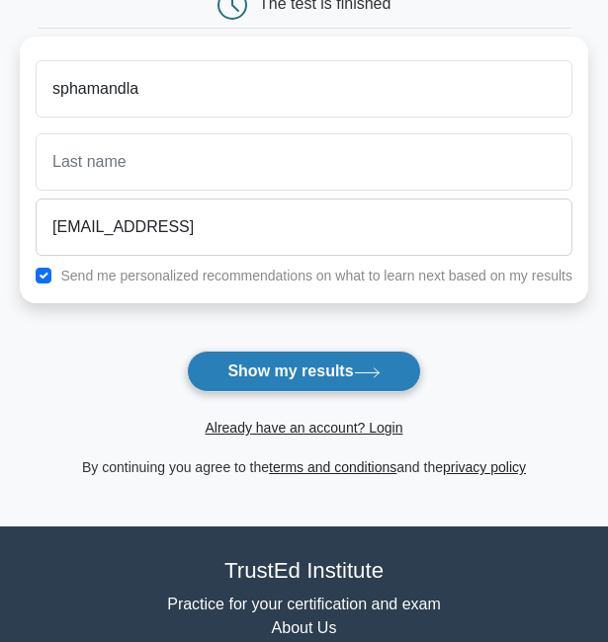
click at [331, 366] on button "Show my results" at bounding box center [303, 372] width 233 height 42
drag, startPoint x: 305, startPoint y: 360, endPoint x: 315, endPoint y: 357, distance: 10.3
click at [312, 359] on button "Show my results" at bounding box center [303, 372] width 233 height 42
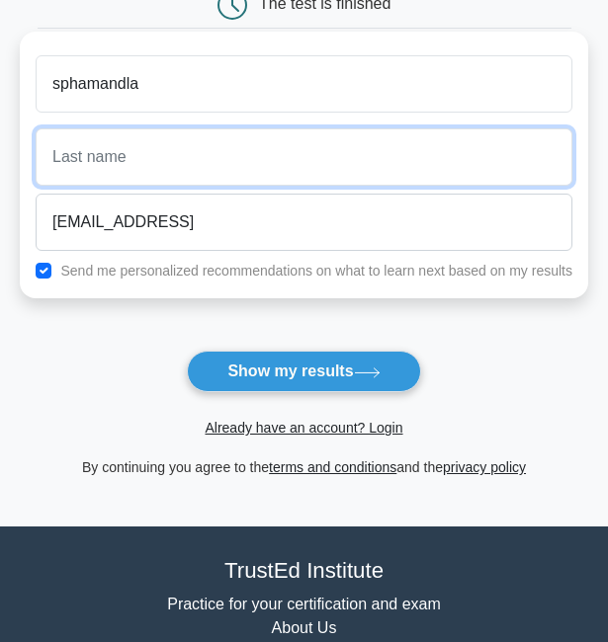
click at [137, 129] on input "text" at bounding box center [304, 156] width 537 height 57
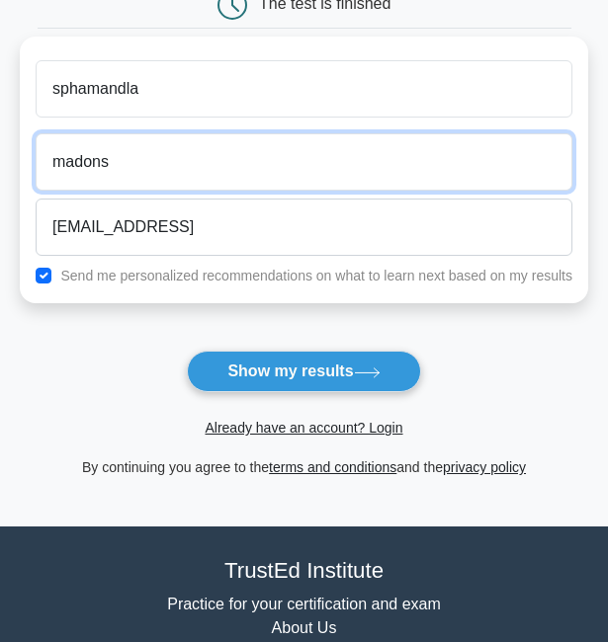
type input "madons"
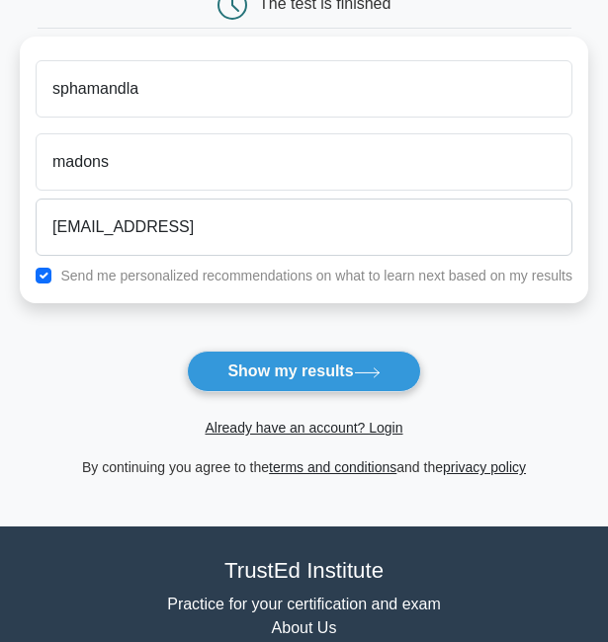
click at [351, 341] on form "Wait, there is more! Continue to see your result The test is finished [GEOGRAPH…" at bounding box center [304, 192] width 568 height 574
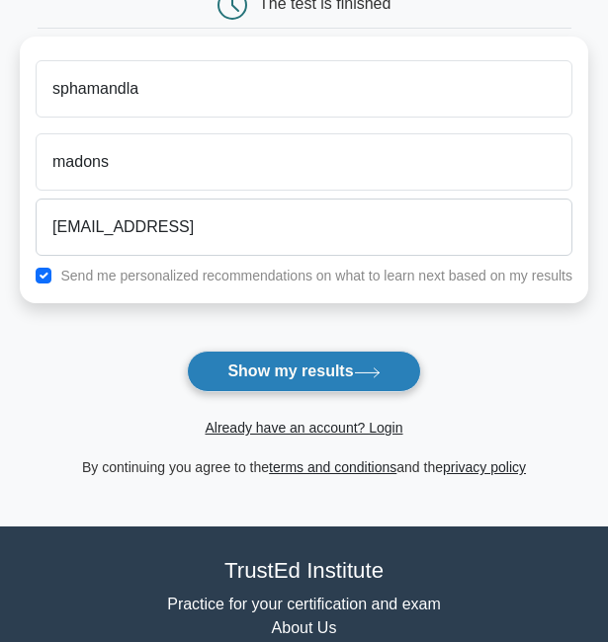
click at [361, 378] on icon at bounding box center [367, 373] width 27 height 11
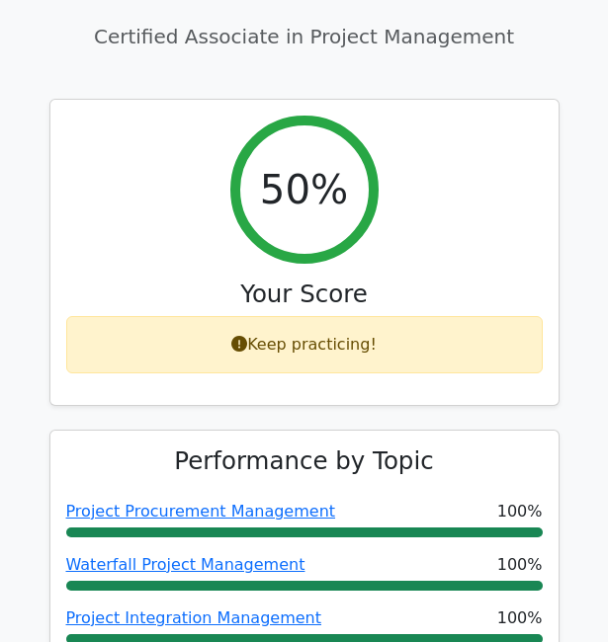
scroll to position [791, 0]
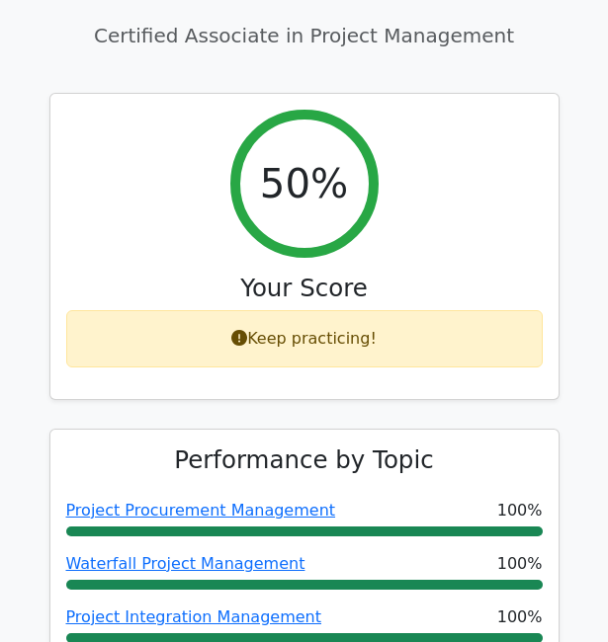
click at [337, 312] on div "Keep practicing!" at bounding box center [304, 338] width 476 height 57
click at [329, 322] on div "Keep practicing!" at bounding box center [304, 338] width 476 height 57
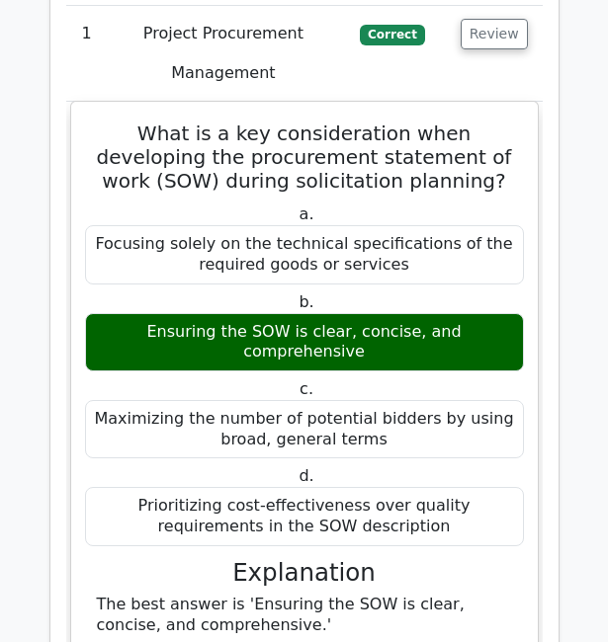
scroll to position [2668, 0]
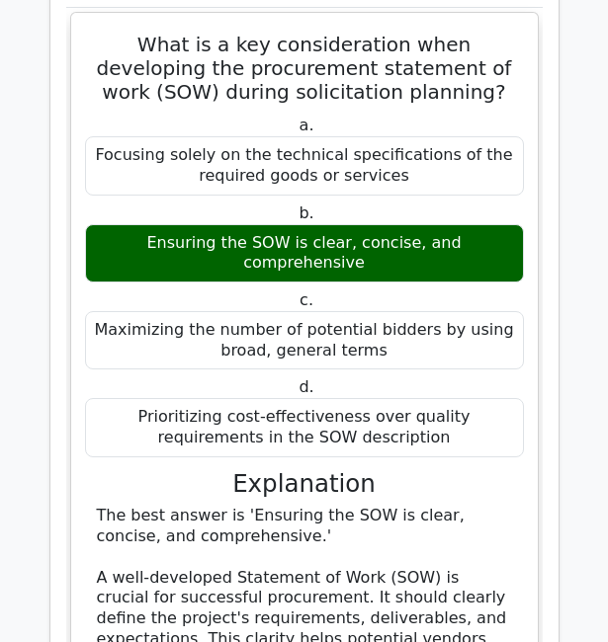
click at [23, 368] on main "Go Premium Certified Associate in Project Management Preparation Package (2025)…" at bounding box center [304, 161] width 608 height 5547
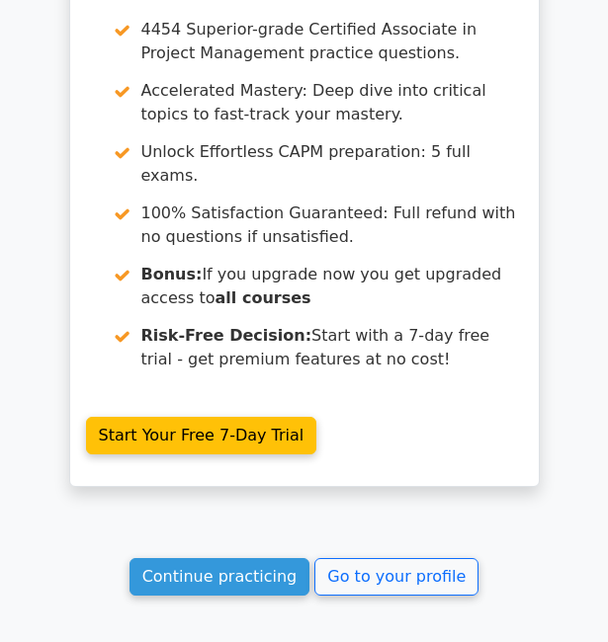
scroll to position [4735, 0]
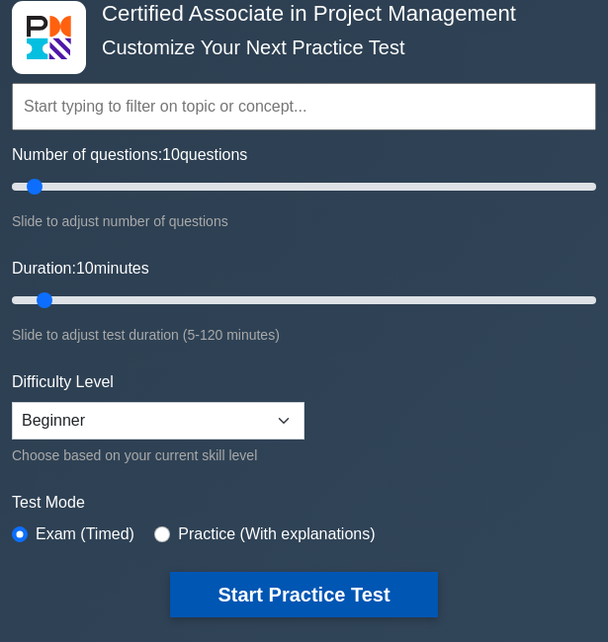
scroll to position [99, 0]
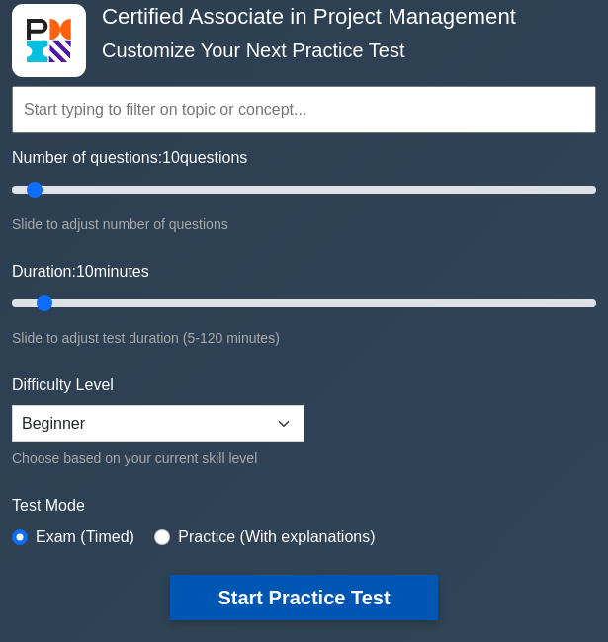
click at [349, 601] on button "Start Practice Test" at bounding box center [303, 597] width 267 height 45
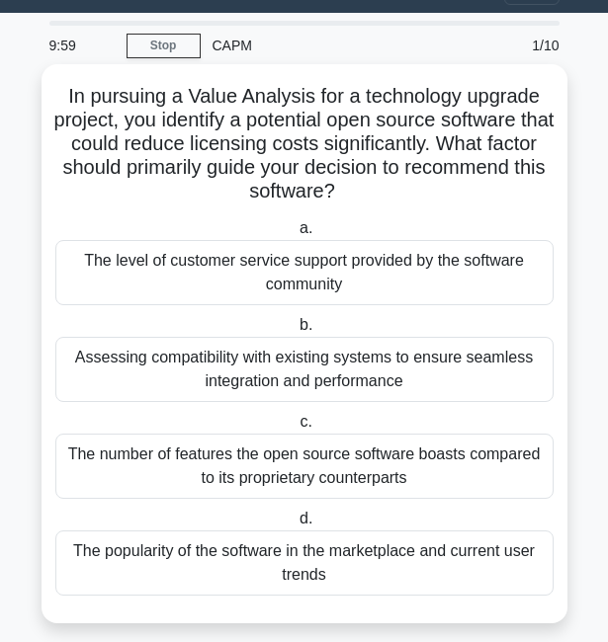
scroll to position [65, 0]
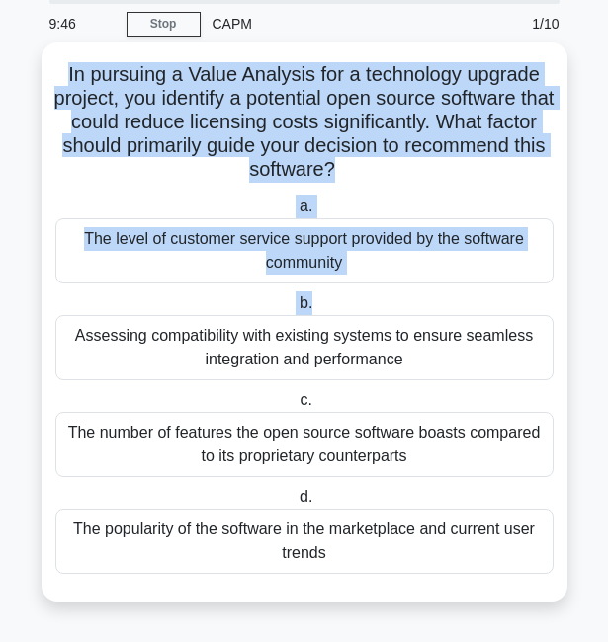
drag, startPoint x: 48, startPoint y: 67, endPoint x: 524, endPoint y: 309, distance: 533.4
click at [524, 309] on div "In pursuing a Value Analysis for a technology upgrade project, you identify a p…" at bounding box center [304, 321] width 510 height 543
click at [65, 151] on h5 "In pursuing a Value Analysis for a technology upgrade project, you identify a p…" at bounding box center [304, 122] width 502 height 121
drag, startPoint x: 65, startPoint y: 151, endPoint x: 56, endPoint y: 146, distance: 10.2
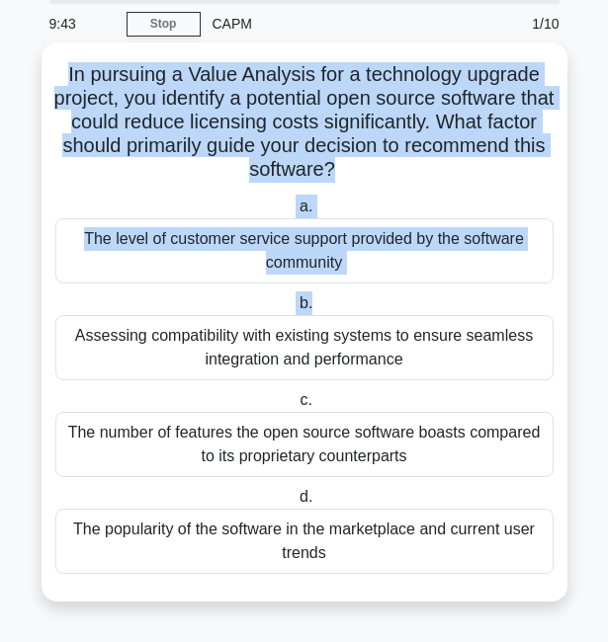
click at [60, 149] on h5 "In pursuing a Value Analysis for a technology upgrade project, you identify a p…" at bounding box center [304, 122] width 502 height 121
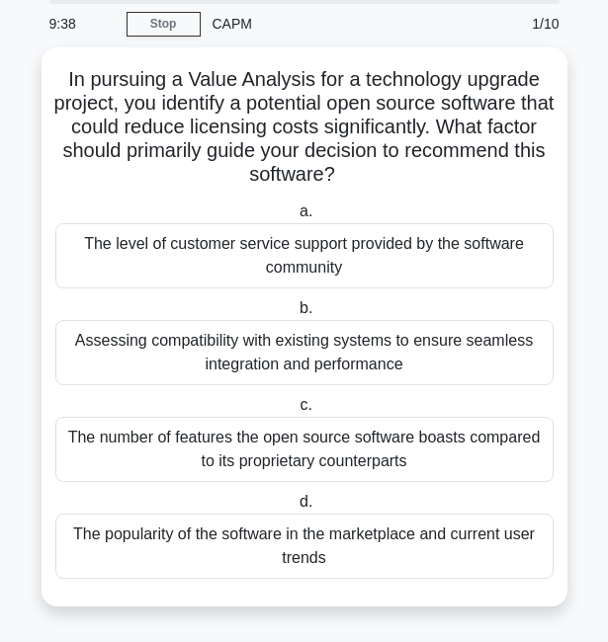
drag, startPoint x: 55, startPoint y: 76, endPoint x: 478, endPoint y: 633, distance: 699.6
click at [478, 633] on div "9:38 Stop CAPM Intermediate 1/10 In pursuing a Value Analysis for a technology …" at bounding box center [305, 316] width 534 height 635
click at [576, 545] on main "9:34 Stop CAPM Intermediate 1/10 In pursuing a Value Analysis for a technology …" at bounding box center [304, 316] width 608 height 651
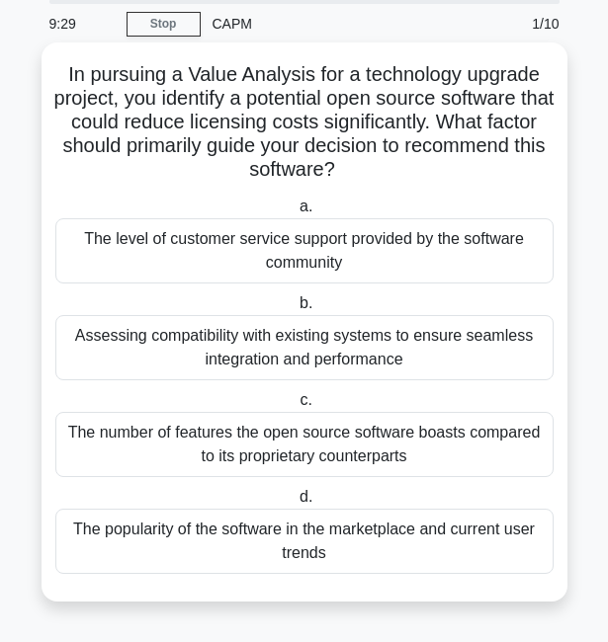
click at [331, 346] on div "Assessing compatibility with existing systems to ensure seamless integration an…" at bounding box center [304, 347] width 498 height 65
click at [295, 310] on input "b. Assessing compatibility with existing systems to ensure seamless integration…" at bounding box center [295, 303] width 0 height 13
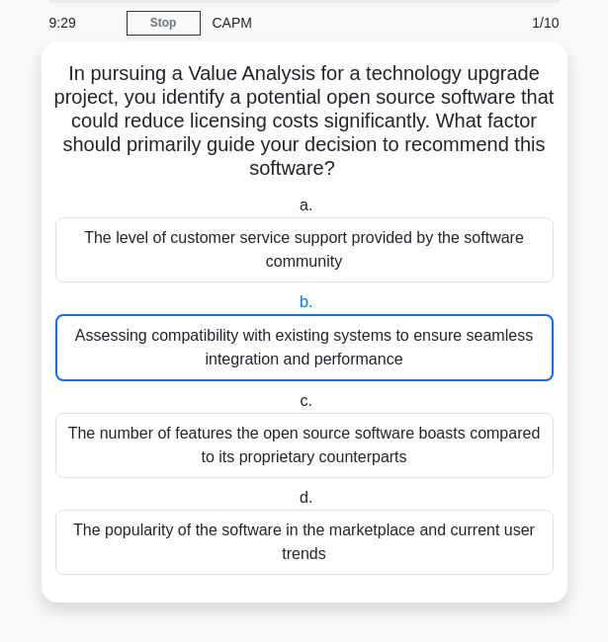
scroll to position [0, 0]
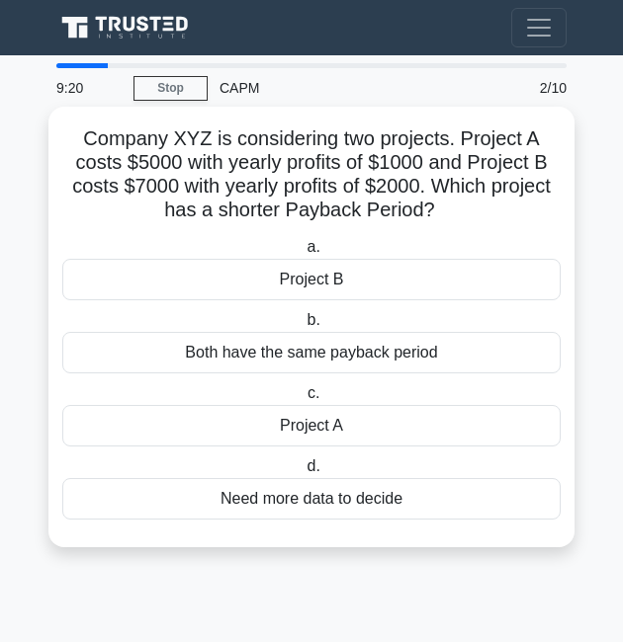
drag, startPoint x: 64, startPoint y: 134, endPoint x: 469, endPoint y: 540, distance: 573.0
click at [469, 540] on div "Company XYZ is considering two projects. Project A costs $5000 with yearly prof…" at bounding box center [311, 327] width 510 height 425
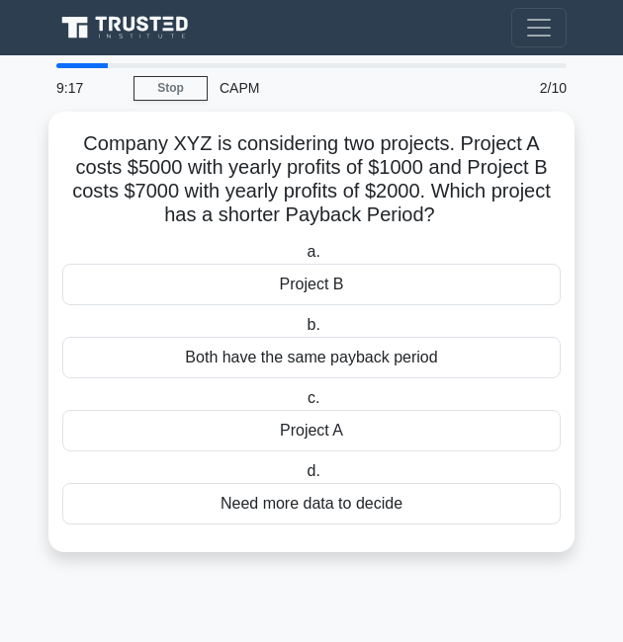
click at [425, 586] on main "9:17 Stop CAPM Intermediate 2/10 Company XYZ is considering two projects. Proje…" at bounding box center [311, 348] width 623 height 587
click at [426, 585] on main "9:16 Stop CAPM Intermediate 2/10 Company XYZ is considering two projects. Proje…" at bounding box center [311, 348] width 623 height 587
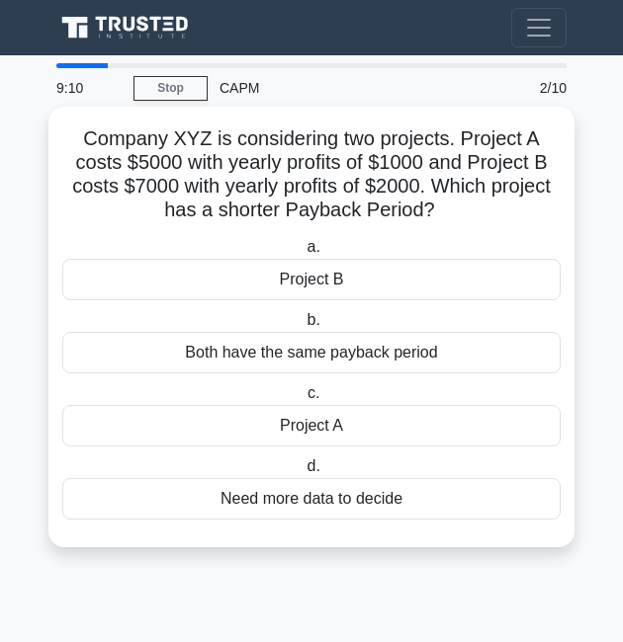
click at [386, 344] on div "Both have the same payback period" at bounding box center [311, 353] width 498 height 42
click at [302, 327] on input "b. Both have the same payback period" at bounding box center [302, 320] width 0 height 13
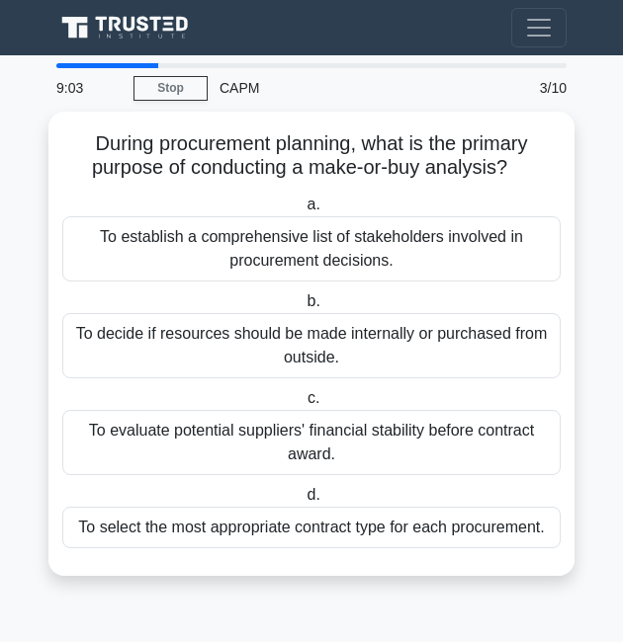
drag, startPoint x: 82, startPoint y: 124, endPoint x: 555, endPoint y: 685, distance: 734.2
click at [555, 641] on html "Go Premium [GEOGRAPHIC_DATA] Profile" at bounding box center [311, 321] width 623 height 642
click at [467, 625] on main "9:00 Stop CAPM Intermediate 3/10 During procurement planning, what is the prima…" at bounding box center [311, 348] width 623 height 587
click at [481, 604] on div "8:59 Stop CAPM Intermediate 3/10 During procurement planning, what is the prima…" at bounding box center [311, 333] width 534 height 541
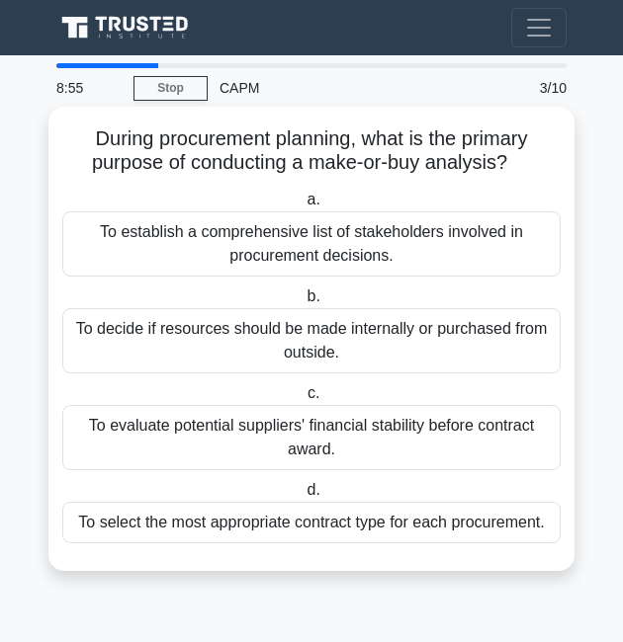
click at [255, 324] on div "To decide if resources should be made internally or purchased from outside." at bounding box center [311, 340] width 498 height 65
click at [302, 303] on input "b. To decide if resources should be made internally or purchased from outside." at bounding box center [302, 297] width 0 height 13
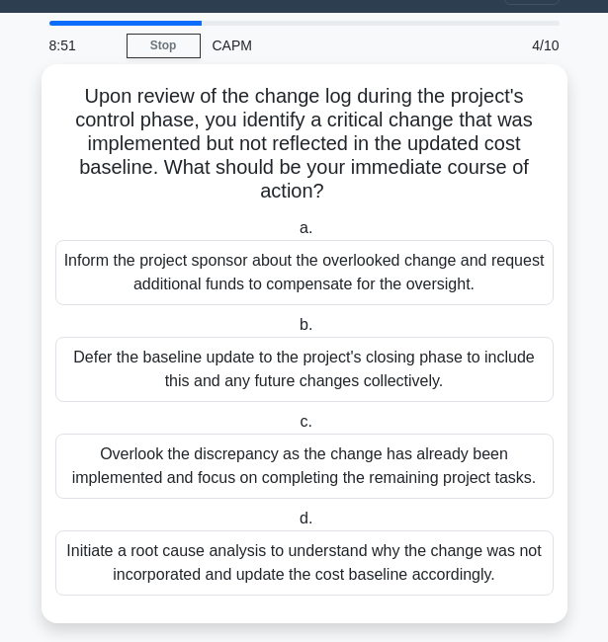
scroll to position [65, 0]
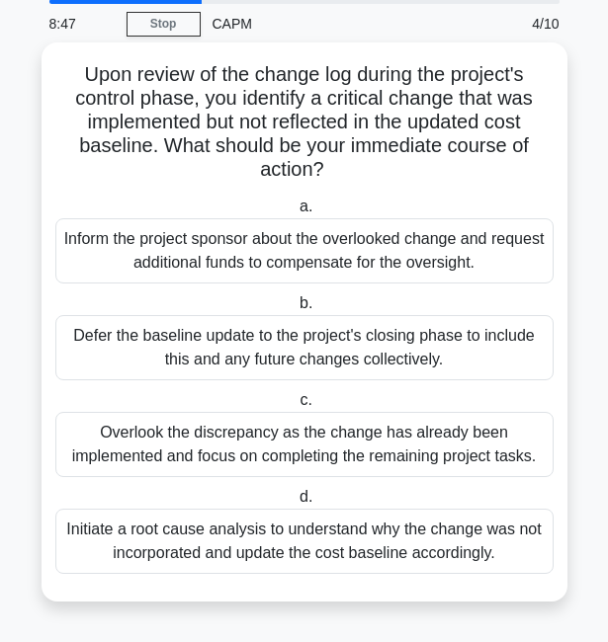
drag, startPoint x: 57, startPoint y: 71, endPoint x: 540, endPoint y: 597, distance: 713.4
click at [540, 597] on div "Upon review of the change log during the project's control phase, you identify …" at bounding box center [305, 321] width 526 height 559
click at [526, 181] on h5 "Upon review of the change log during the project's control phase, you identify …" at bounding box center [304, 122] width 502 height 121
drag, startPoint x: 90, startPoint y: 66, endPoint x: 523, endPoint y: 558, distance: 655.4
click at [523, 558] on div "Upon review of the change log during the project's control phase, you identify …" at bounding box center [304, 321] width 510 height 543
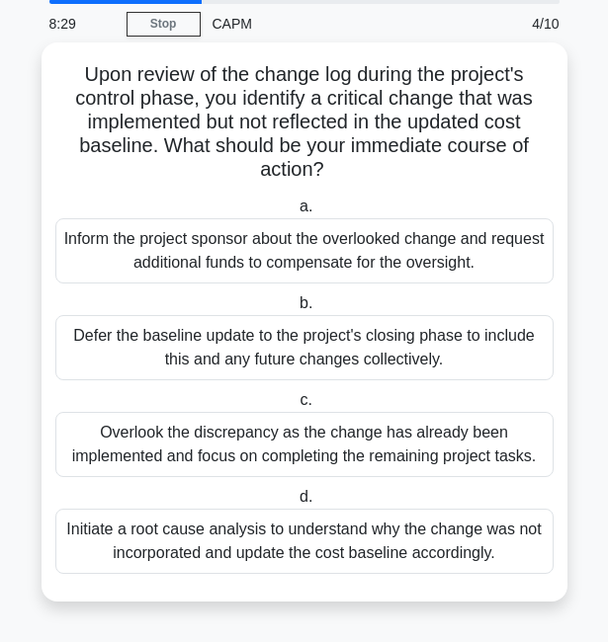
click at [503, 166] on h5 "Upon review of the change log during the project's control phase, you identify …" at bounding box center [304, 122] width 502 height 121
click at [380, 533] on div "Initiate a root cause analysis to understand why the change was not incorporate…" at bounding box center [304, 541] width 498 height 65
click at [295, 504] on input "d. Initiate a root cause analysis to understand why the change was not incorpor…" at bounding box center [295, 497] width 0 height 13
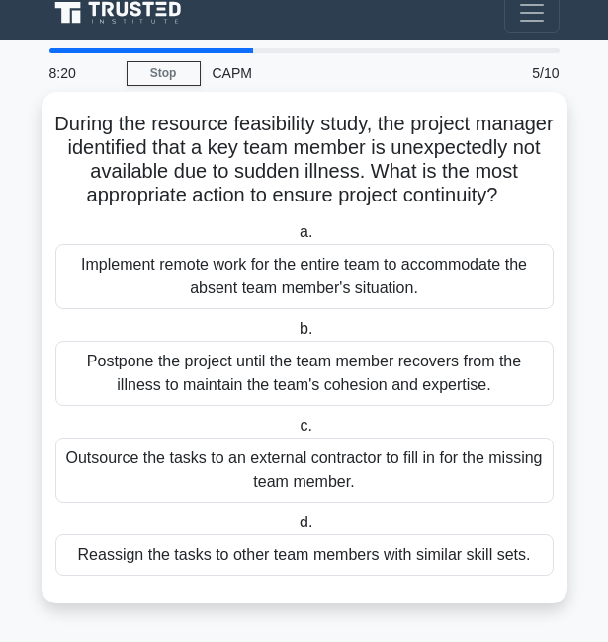
scroll to position [42, 0]
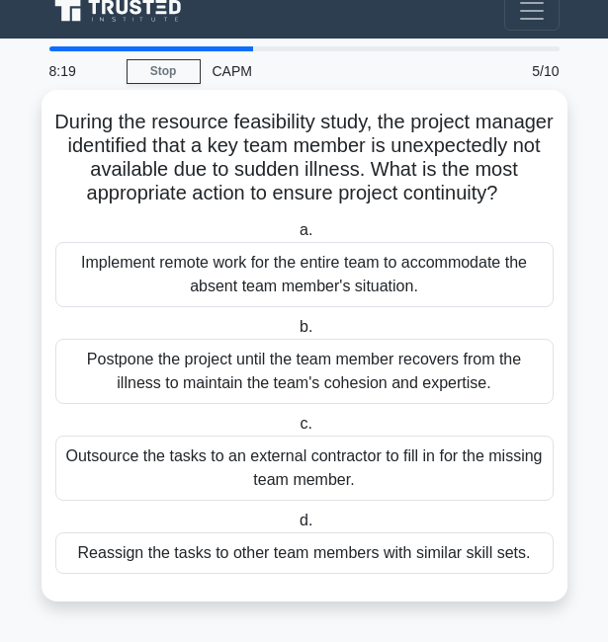
drag, startPoint x: 74, startPoint y: 137, endPoint x: 565, endPoint y: 575, distance: 657.9
click at [565, 575] on div "During the resource feasibility study, the project manager identified that a ke…" at bounding box center [305, 346] width 526 height 512
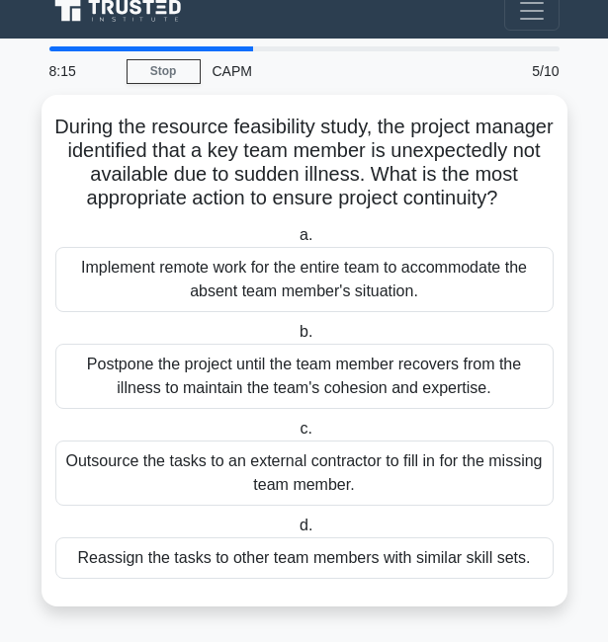
click at [575, 404] on main "8:15 Stop CAPM Intermediate 5/10 During the resource feasibility study, the pro…" at bounding box center [304, 341] width 608 height 604
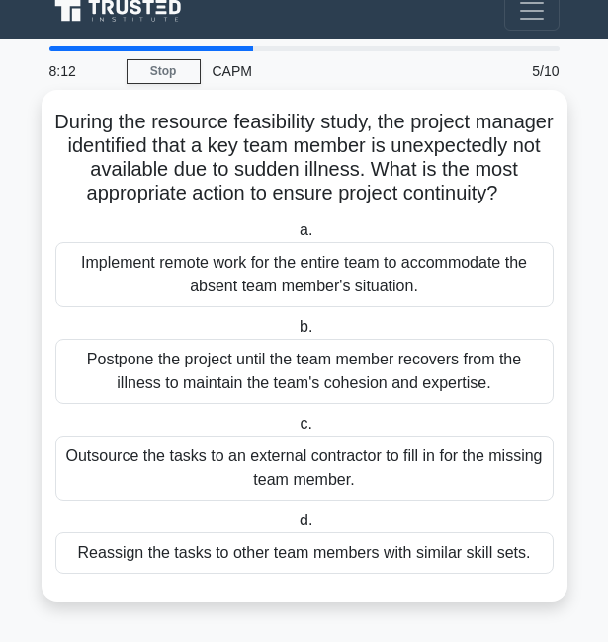
click at [386, 545] on div "Reassign the tasks to other team members with similar skill sets." at bounding box center [304, 554] width 498 height 42
click at [295, 528] on input "d. Reassign the tasks to other team members with similar skill sets." at bounding box center [295, 521] width 0 height 13
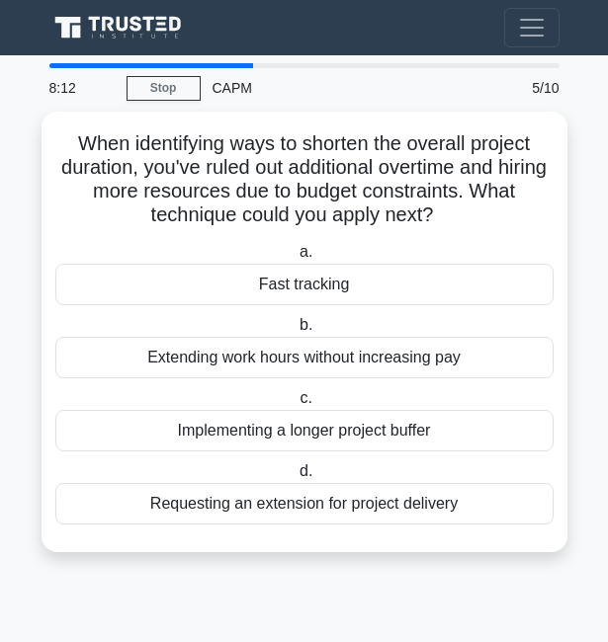
scroll to position [0, 0]
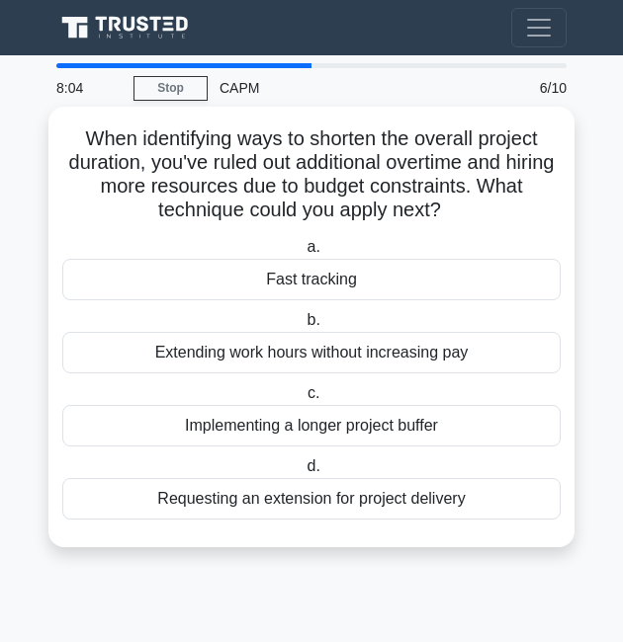
drag, startPoint x: 179, startPoint y: 133, endPoint x: 507, endPoint y: 513, distance: 501.6
click at [507, 513] on div "When identifying ways to shorten the overall project duration, you've ruled out…" at bounding box center [311, 327] width 510 height 425
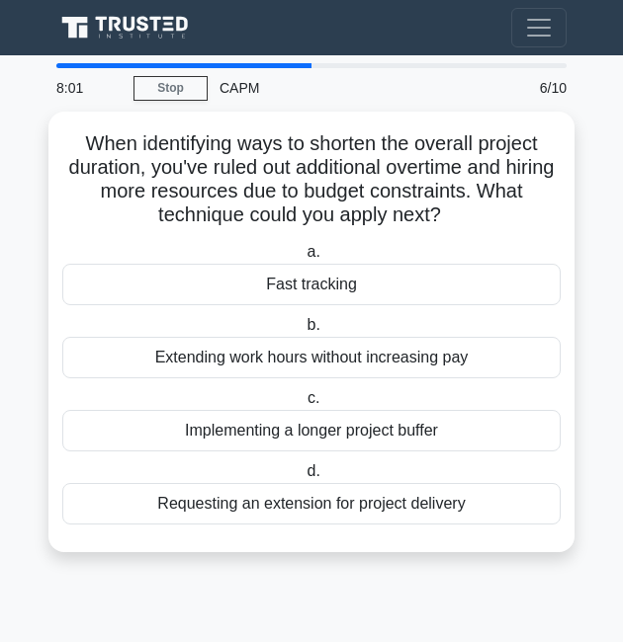
click at [563, 564] on div "When identifying ways to shorten the overall project duration, you've ruled out…" at bounding box center [311, 344] width 526 height 464
click at [408, 575] on div "7:46 Stop CAPM Intermediate 6/10 When identifying ways to shorten the overall p…" at bounding box center [311, 321] width 534 height 517
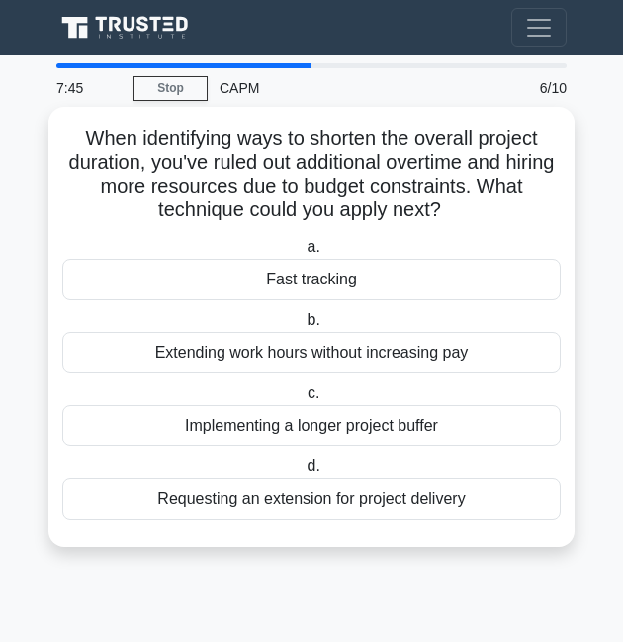
click at [559, 389] on label "c. Implementing a longer project buffer" at bounding box center [311, 413] width 498 height 65
click at [303, 389] on input "c. Implementing a longer project buffer" at bounding box center [303, 393] width 0 height 13
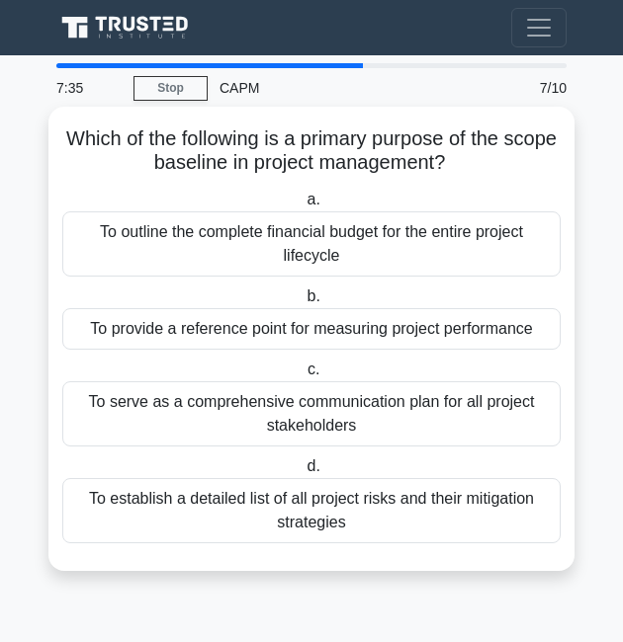
click at [410, 234] on div "To outline the complete financial budget for the entire project lifecycle" at bounding box center [311, 243] width 498 height 65
click at [302, 207] on input "a. To outline the complete financial budget for the entire project lifecycle" at bounding box center [302, 200] width 0 height 13
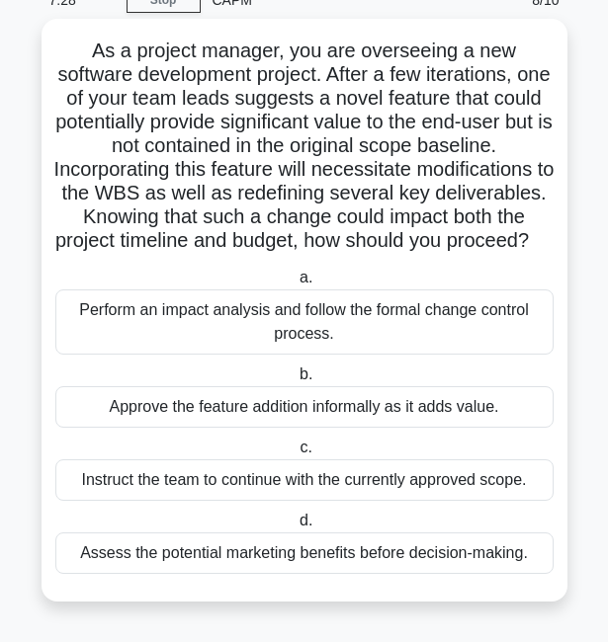
scroll to position [113, 0]
drag, startPoint x: 81, startPoint y: 146, endPoint x: 545, endPoint y: 575, distance: 632.2
click at [545, 575] on div "As a project manager, you are overseeing a new software development project. Af…" at bounding box center [304, 310] width 510 height 567
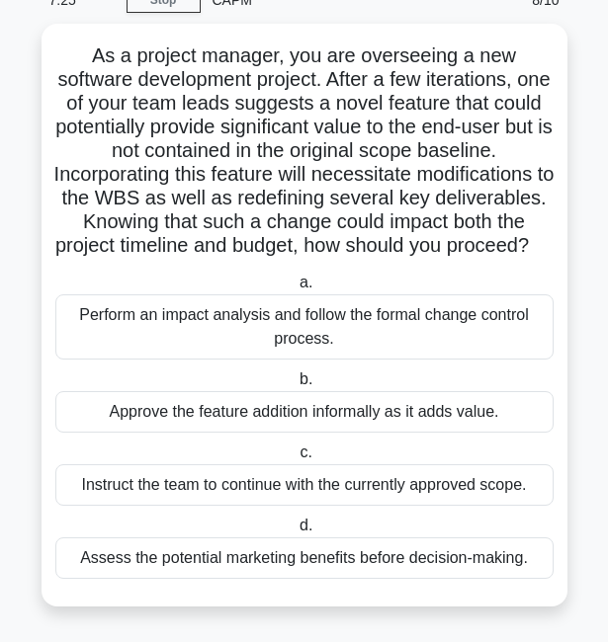
click at [580, 500] on main "7:25 Stop CAPM Intermediate 8/10 As a project manager, you are overseeing a new…" at bounding box center [304, 304] width 608 height 675
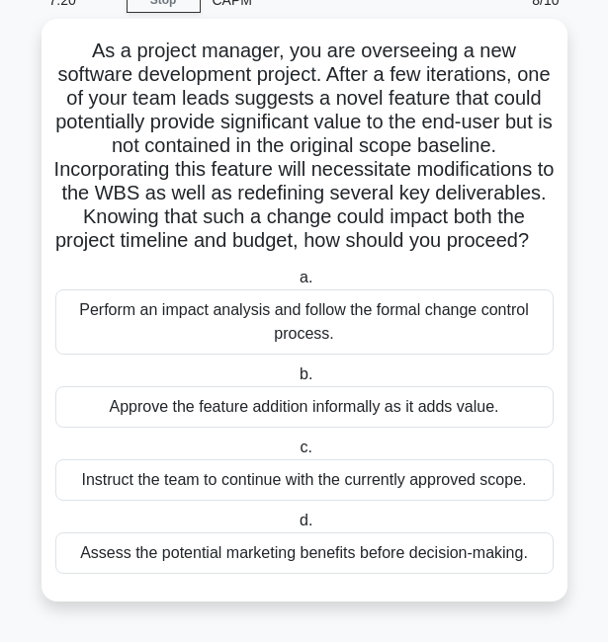
click at [384, 311] on div "Perform an impact analysis and follow the formal change control process." at bounding box center [304, 322] width 498 height 65
click at [295, 285] on input "a. Perform an impact analysis and follow the formal change control process." at bounding box center [295, 278] width 0 height 13
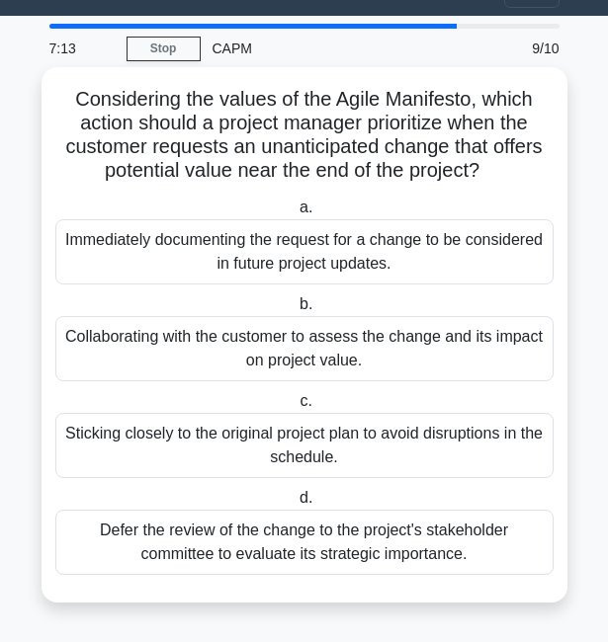
scroll to position [42, 0]
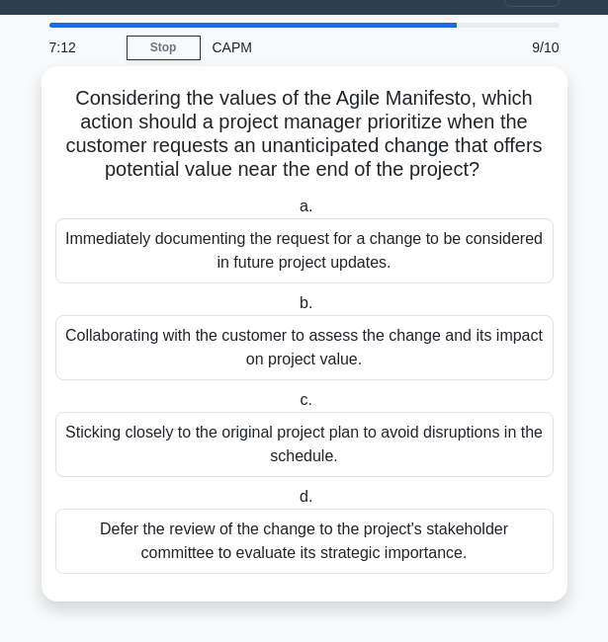
drag, startPoint x: 55, startPoint y: 140, endPoint x: 541, endPoint y: 553, distance: 637.2
click at [541, 553] on div "Considering the values of the Agile Manifesto, which action should a project ma…" at bounding box center [304, 334] width 510 height 520
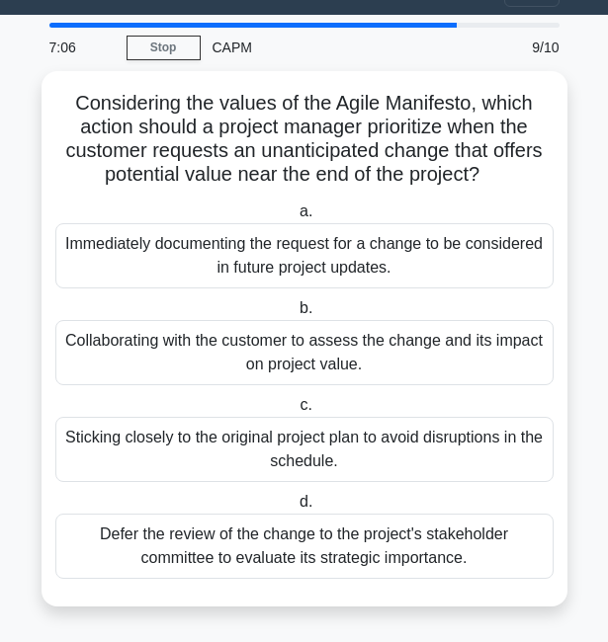
click at [574, 375] on main "7:06 Stop CAPM Intermediate 9/10 Considering the values of the Agile Manifesto,…" at bounding box center [304, 328] width 608 height 627
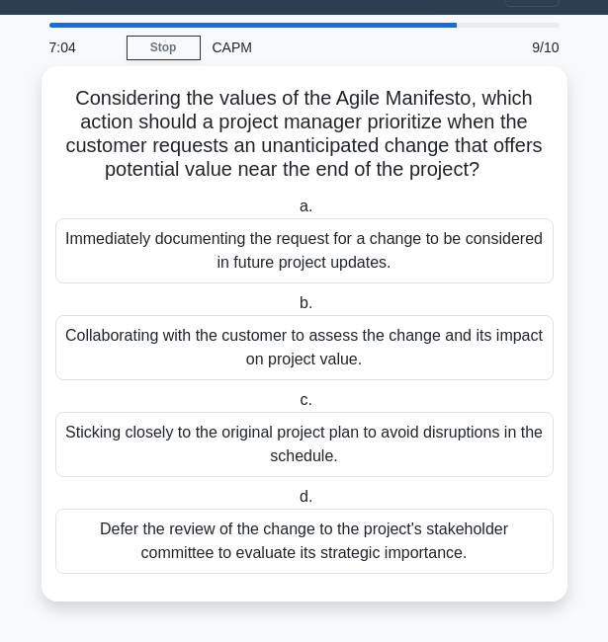
click at [388, 335] on div "Collaborating with the customer to assess the change and its impact on project …" at bounding box center [304, 347] width 498 height 65
click at [295, 310] on input "b. Collaborating with the customer to assess the change and its impact on proje…" at bounding box center [295, 303] width 0 height 13
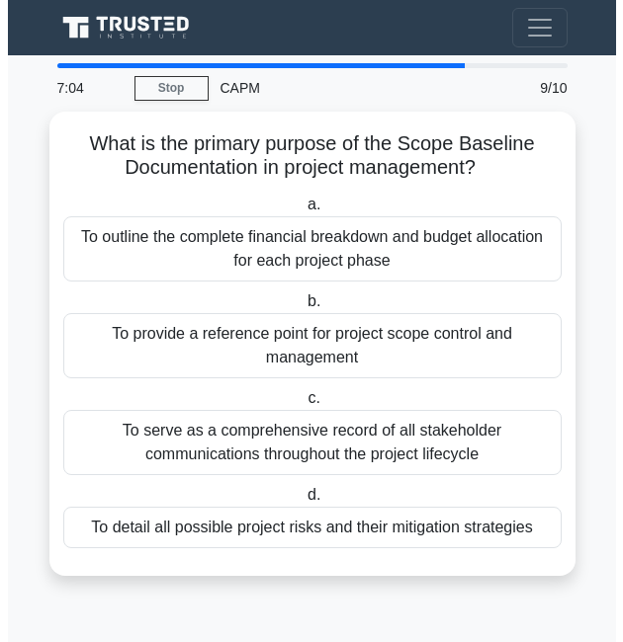
scroll to position [0, 0]
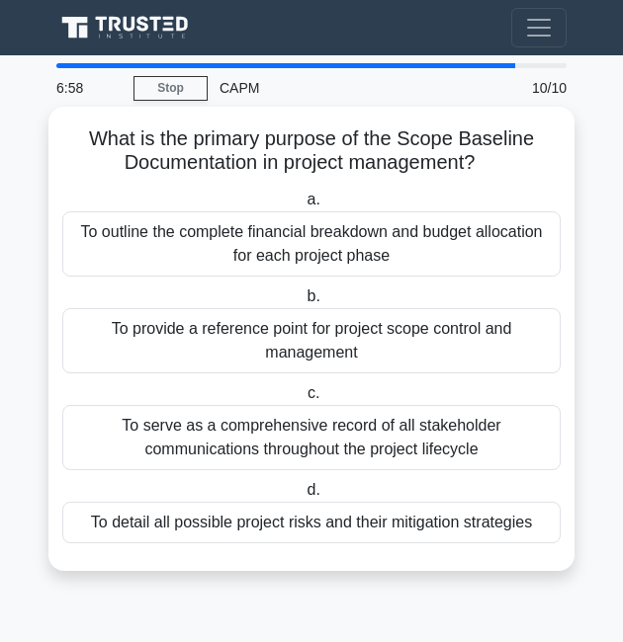
drag, startPoint x: 97, startPoint y: 137, endPoint x: 559, endPoint y: 550, distance: 620.1
click at [559, 550] on div "What is the primary purpose of the Scope Baseline Documentation in project mana…" at bounding box center [311, 339] width 510 height 449
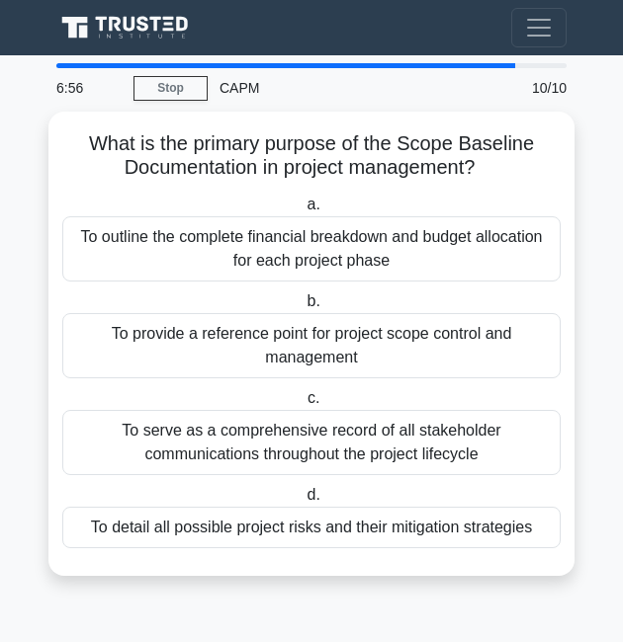
click at [588, 456] on main "6:56 Stop CAPM Intermediate 10/10 What is the primary purpose of the Scope Base…" at bounding box center [311, 348] width 623 height 587
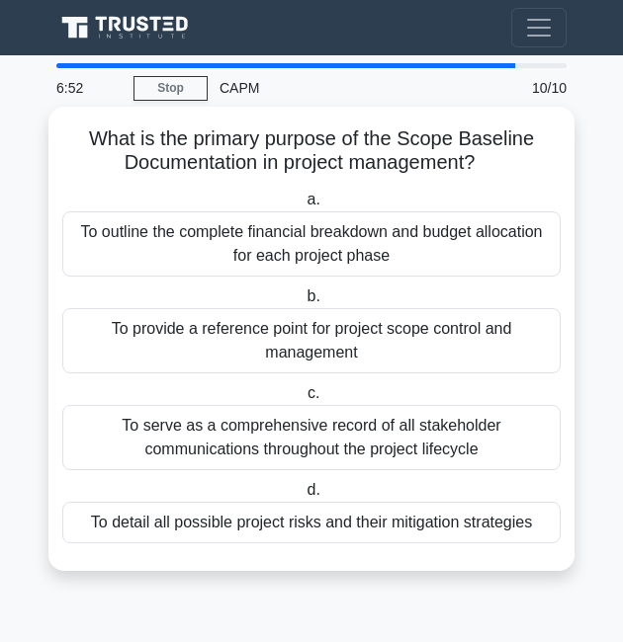
click at [378, 332] on div "To provide a reference point for project scope control and management" at bounding box center [311, 340] width 498 height 65
click at [302, 303] on input "b. To provide a reference point for project scope control and management" at bounding box center [302, 297] width 0 height 13
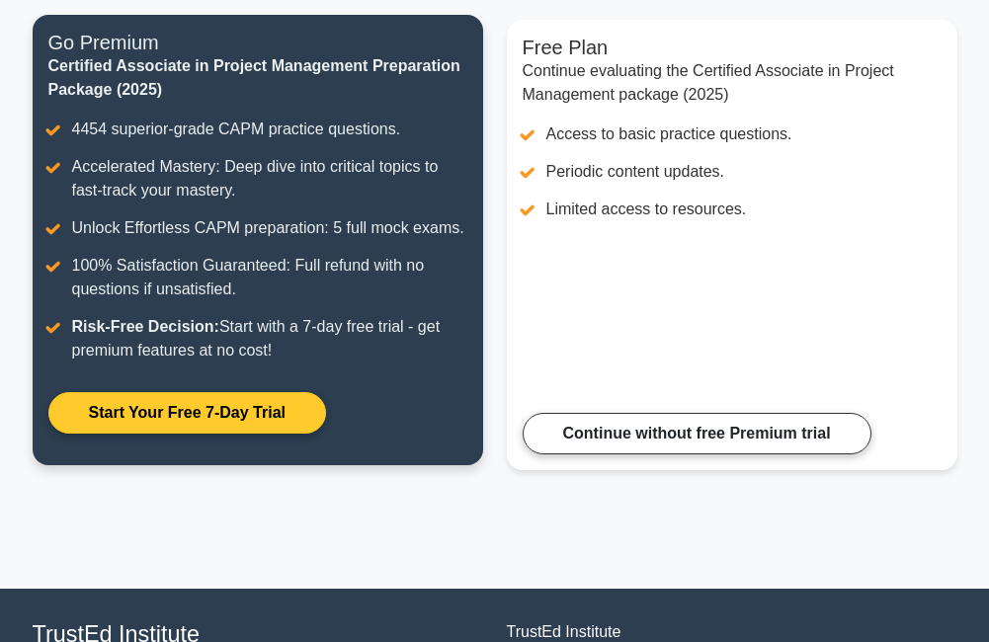
scroll to position [296, 0]
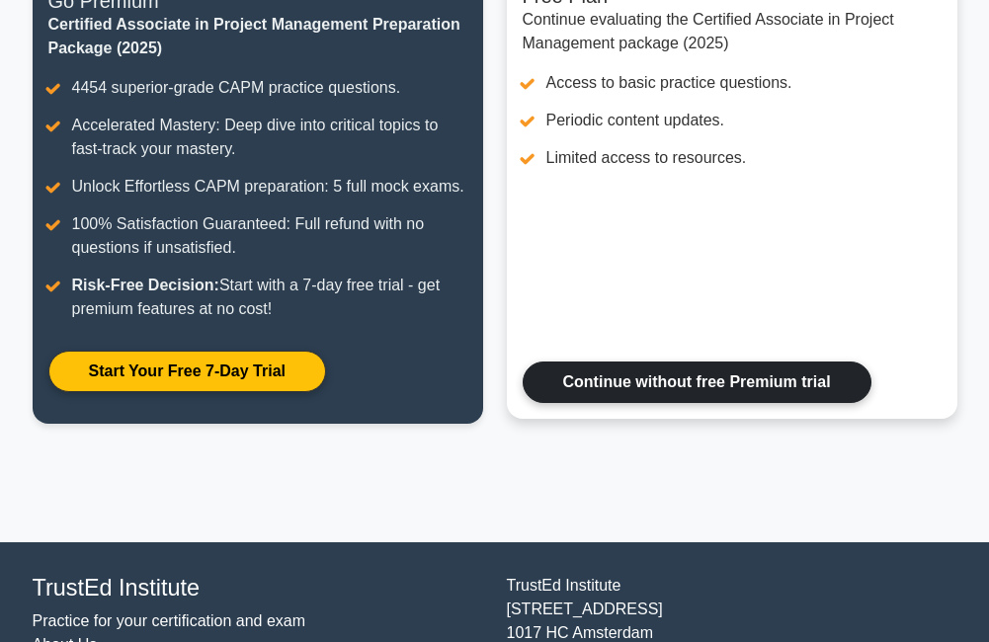
click at [607, 377] on link "Continue without free Premium trial" at bounding box center [697, 383] width 349 height 42
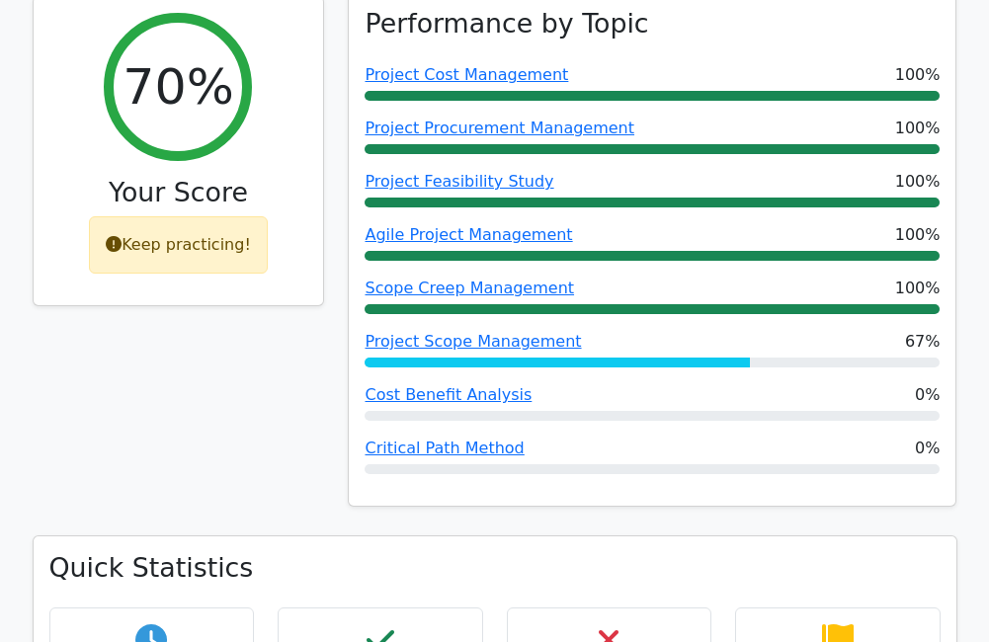
scroll to position [889, 0]
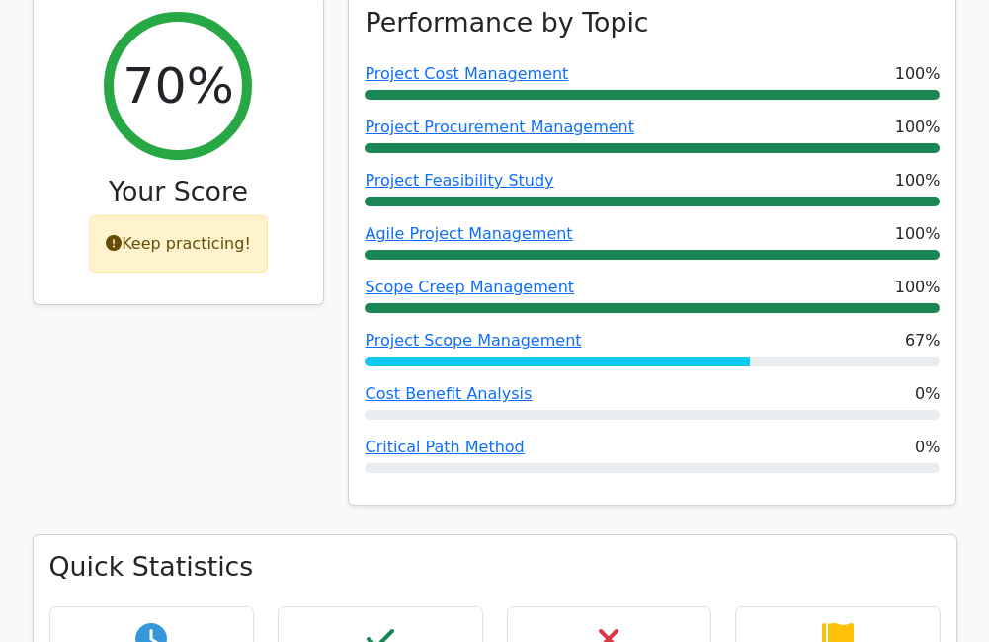
click at [835, 329] on div "Project Scope Management 67%" at bounding box center [652, 348] width 575 height 38
click at [519, 331] on link "Project Scope Management" at bounding box center [473, 340] width 216 height 19
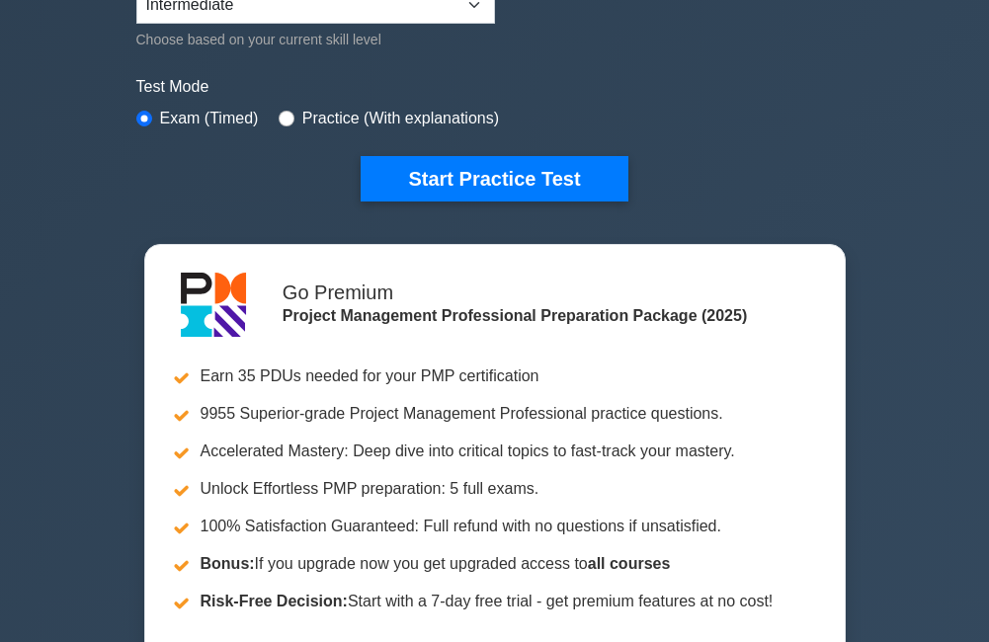
scroll to position [494, 0]
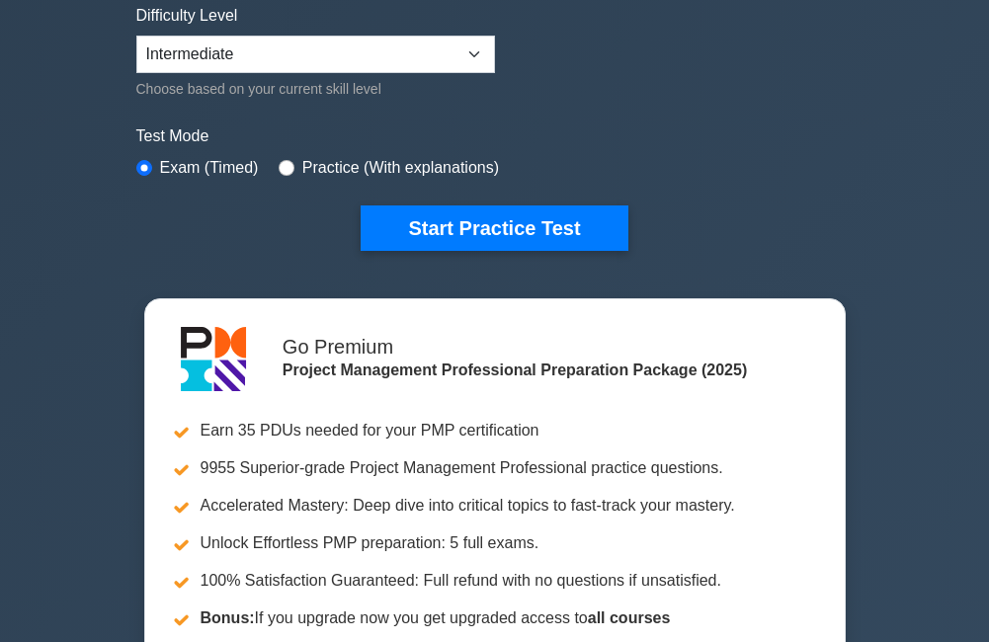
drag, startPoint x: 527, startPoint y: 215, endPoint x: 513, endPoint y: 249, distance: 36.3
click at [525, 219] on button "Start Practice Test" at bounding box center [494, 228] width 267 height 45
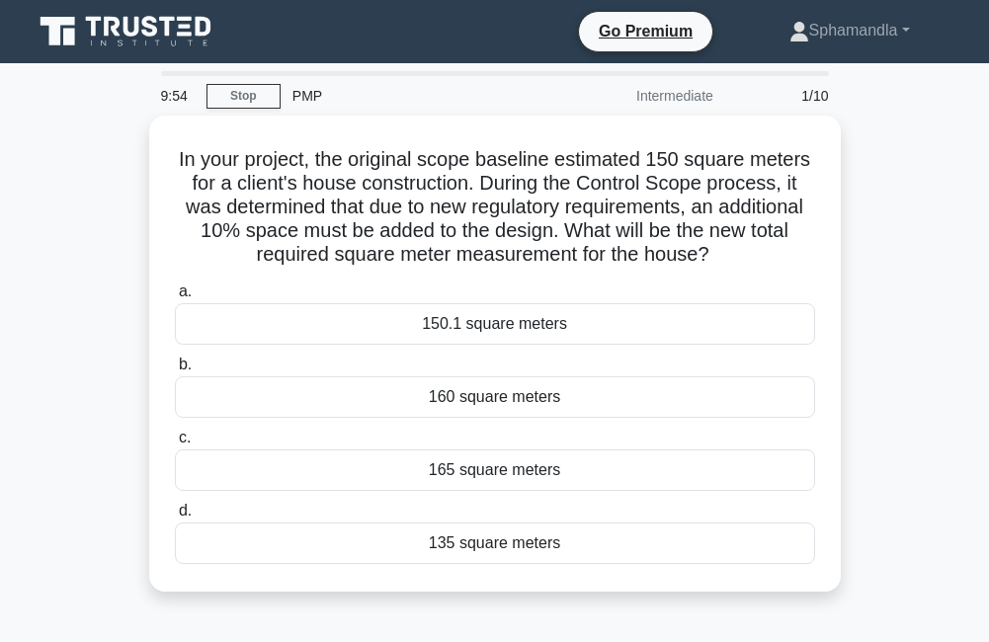
drag, startPoint x: 153, startPoint y: 148, endPoint x: 1007, endPoint y: 535, distance: 937.1
click at [988, 535] on html "Go Premium [GEOGRAPHIC_DATA] Profile" at bounding box center [494, 533] width 989 height 1067
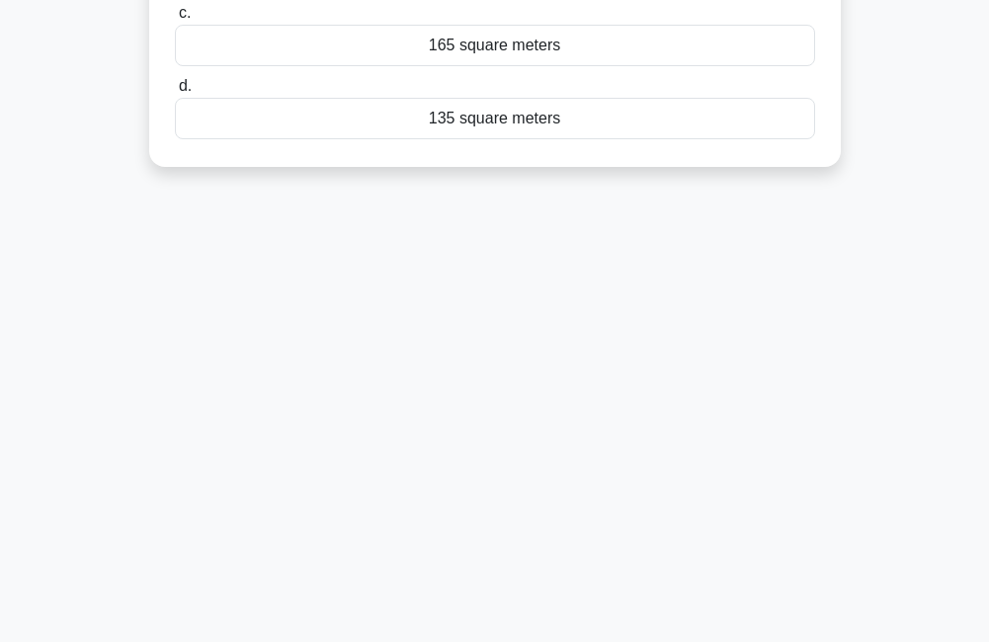
drag, startPoint x: 1003, startPoint y: 71, endPoint x: 980, endPoint y: -30, distance: 103.3
click at [980, 0] on html "Go Premium [GEOGRAPHIC_DATA] Profile" at bounding box center [494, 108] width 989 height 1067
drag, startPoint x: 173, startPoint y: 154, endPoint x: 993, endPoint y: 644, distance: 955.5
click at [988, 641] on html "Go Premium [GEOGRAPHIC_DATA] Profile" at bounding box center [494, 108] width 989 height 1067
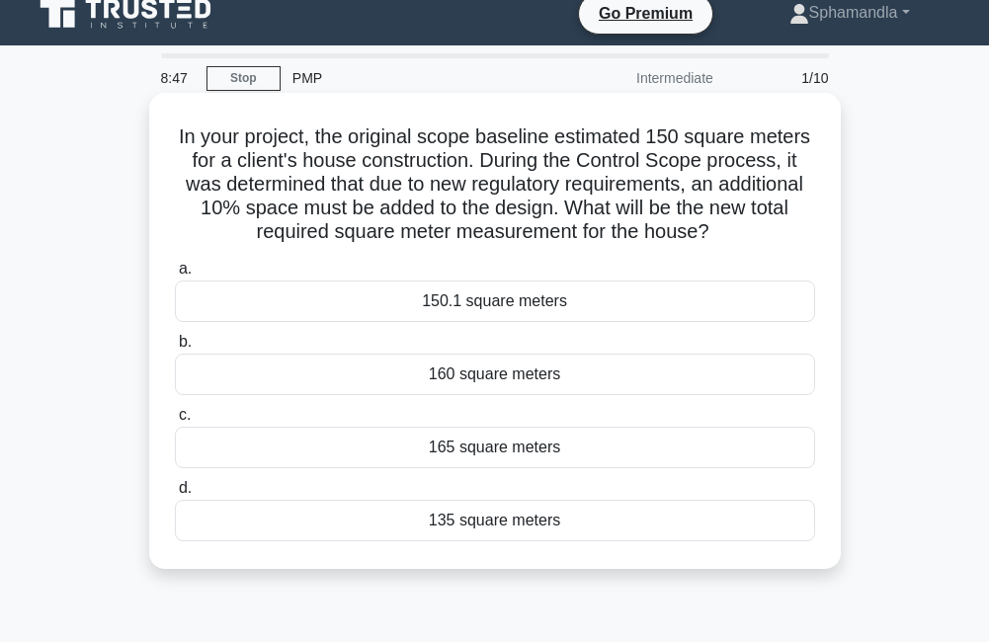
drag, startPoint x: 357, startPoint y: 397, endPoint x: 223, endPoint y: 365, distance: 137.3
click at [223, 365] on div "160 square meters" at bounding box center [495, 375] width 640 height 42
click at [175, 349] on input "b. 160 square meters" at bounding box center [175, 342] width 0 height 13
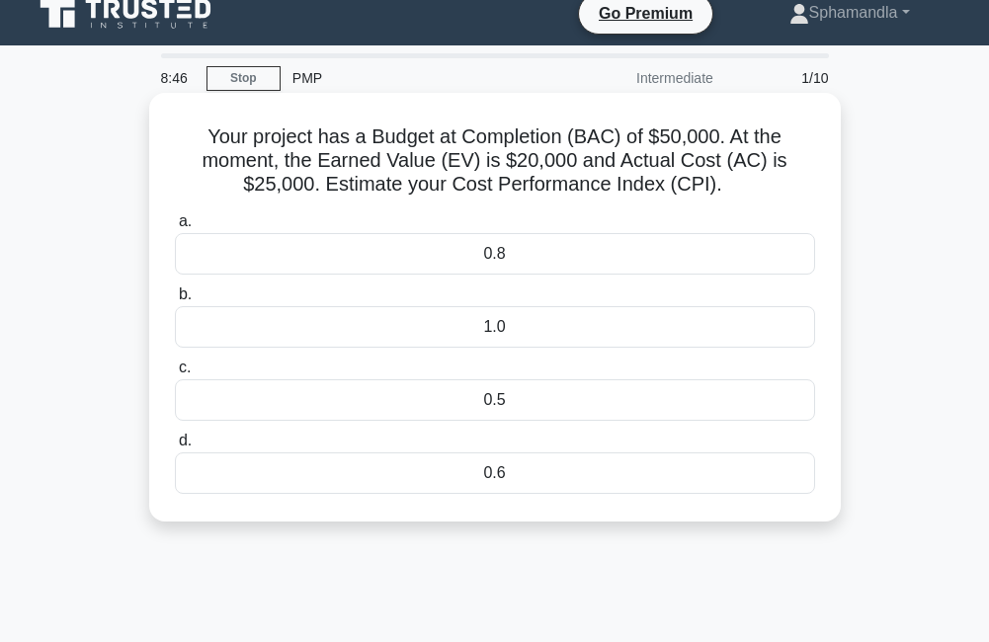
scroll to position [0, 0]
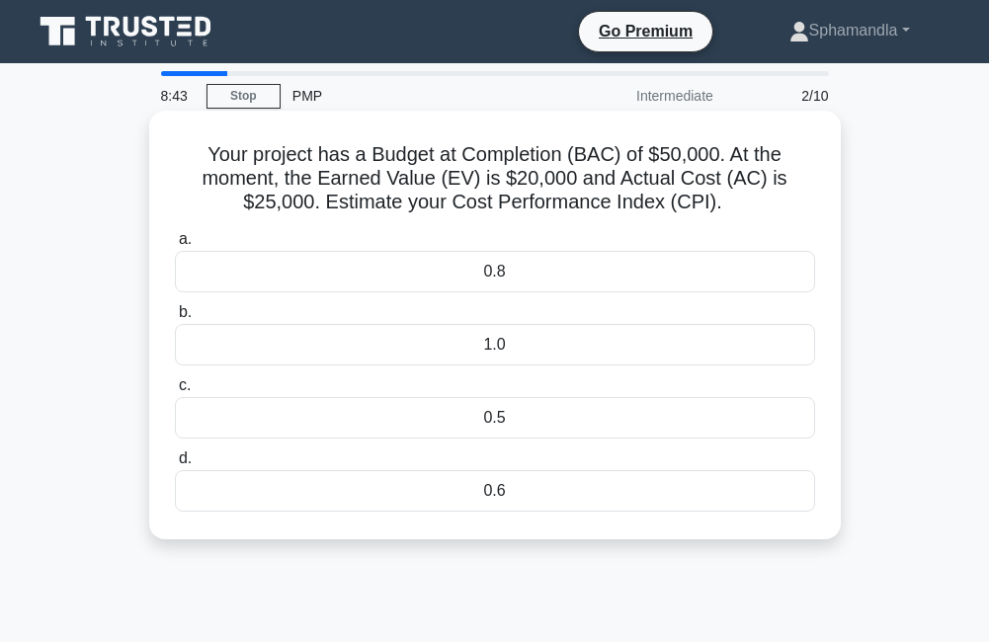
drag, startPoint x: 205, startPoint y: 409, endPoint x: 201, endPoint y: 399, distance: 10.6
click at [201, 399] on div "0.5" at bounding box center [495, 418] width 640 height 42
click at [175, 392] on input "c. 0.5" at bounding box center [175, 385] width 0 height 13
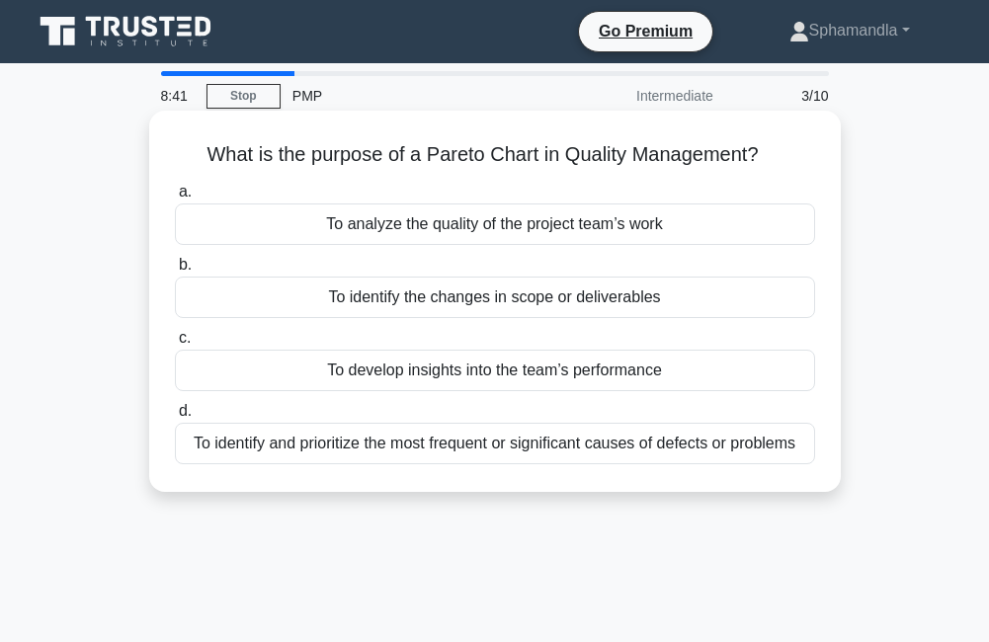
click at [228, 364] on div "To develop insights into the team’s performance" at bounding box center [495, 371] width 640 height 42
click at [175, 345] on input "c. To develop insights into the team’s performance" at bounding box center [175, 338] width 0 height 13
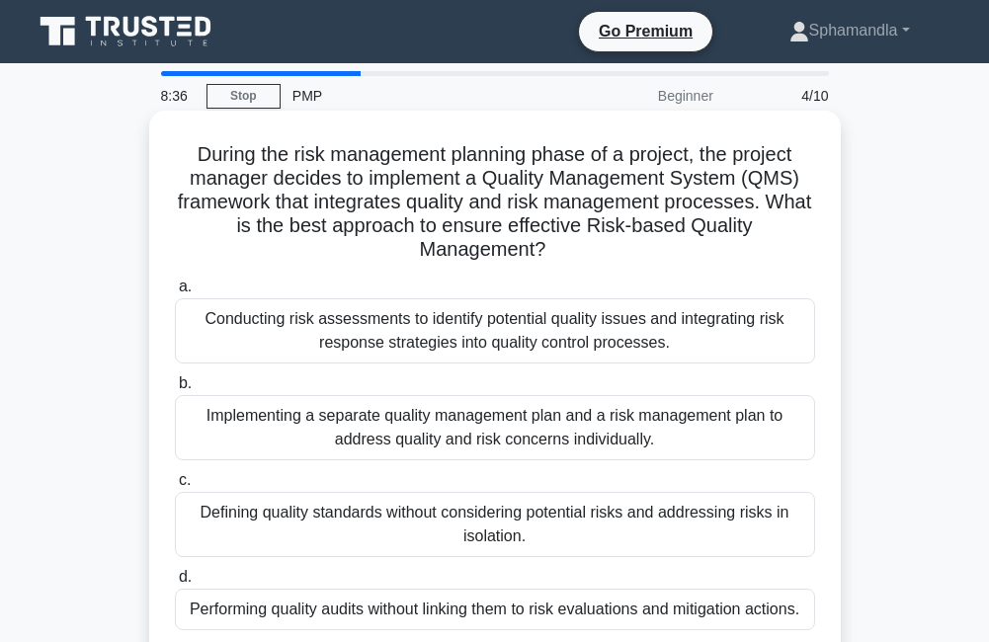
click at [178, 141] on div "During the risk management planning phase of a project, the project manager dec…" at bounding box center [495, 385] width 676 height 532
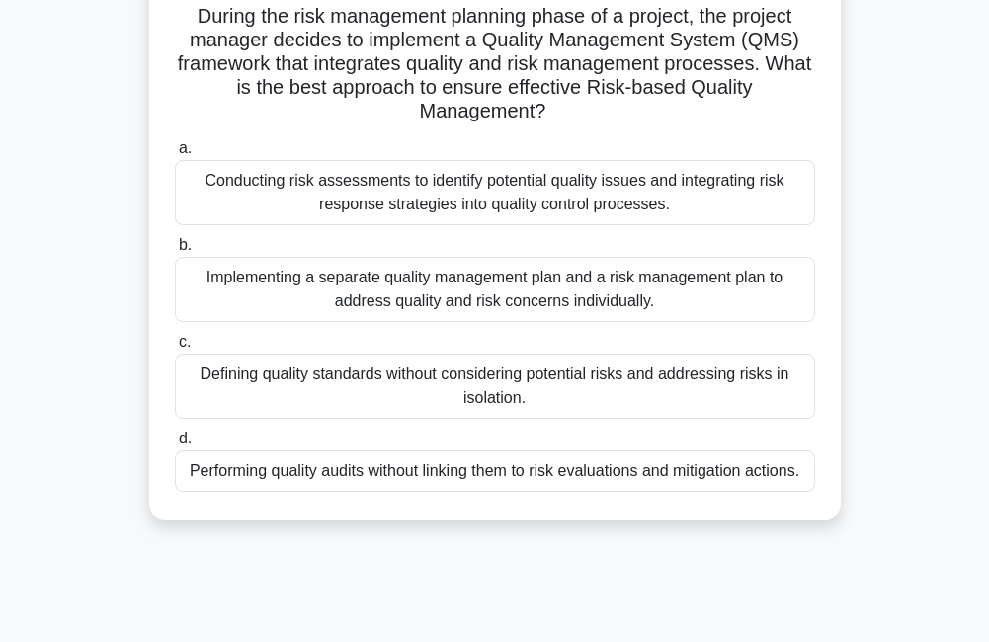
scroll to position [425, 0]
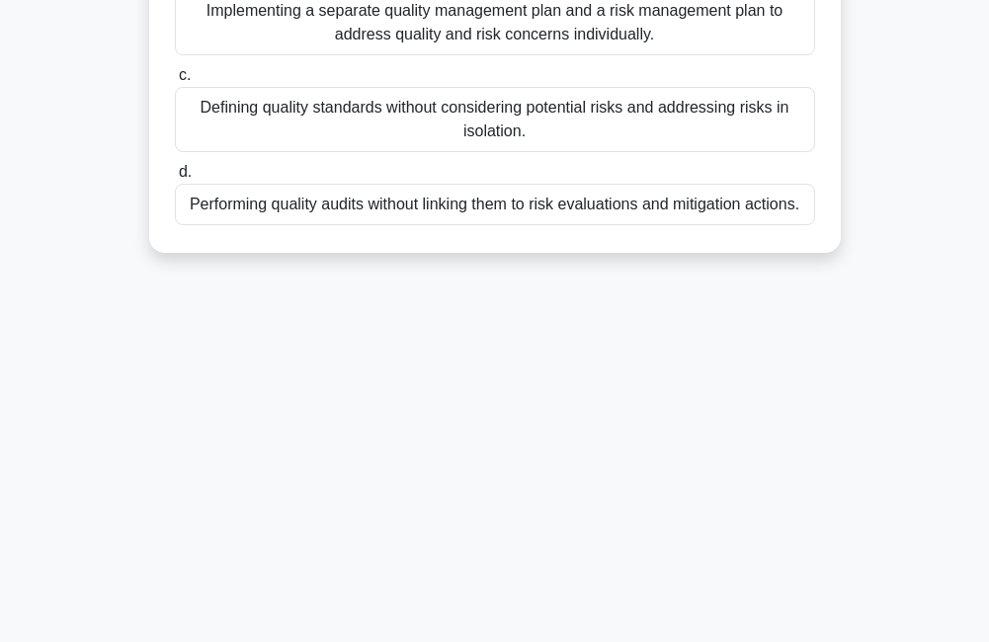
drag, startPoint x: 177, startPoint y: 142, endPoint x: 940, endPoint y: 615, distance: 897.2
click at [940, 615] on div "8:34 Stop PMP Beginner 4/10 During the risk management planning phase of a proj…" at bounding box center [495, 155] width 949 height 988
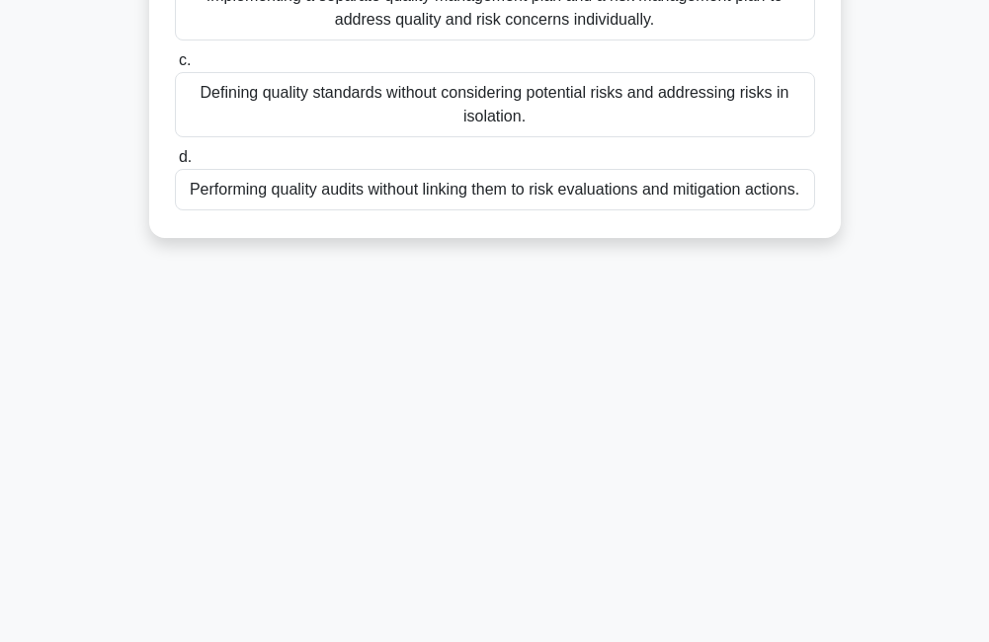
scroll to position [89, 0]
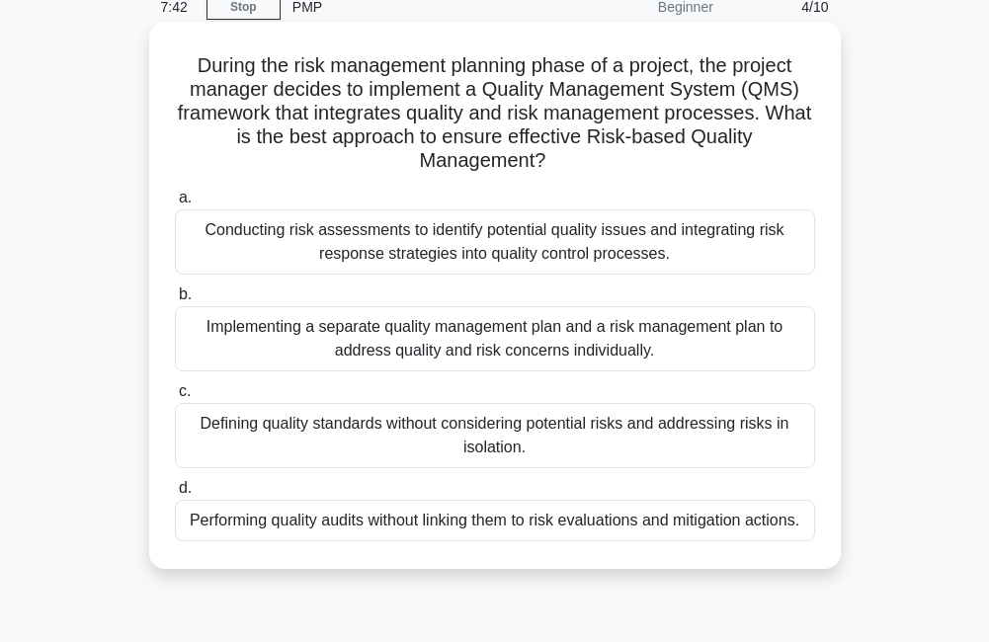
click at [300, 194] on label "a. Conducting risk assessments to identify potential quality issues and integra…" at bounding box center [495, 230] width 640 height 89
click at [175, 194] on input "a. Conducting risk assessments to identify potential quality issues and integra…" at bounding box center [175, 198] width 0 height 13
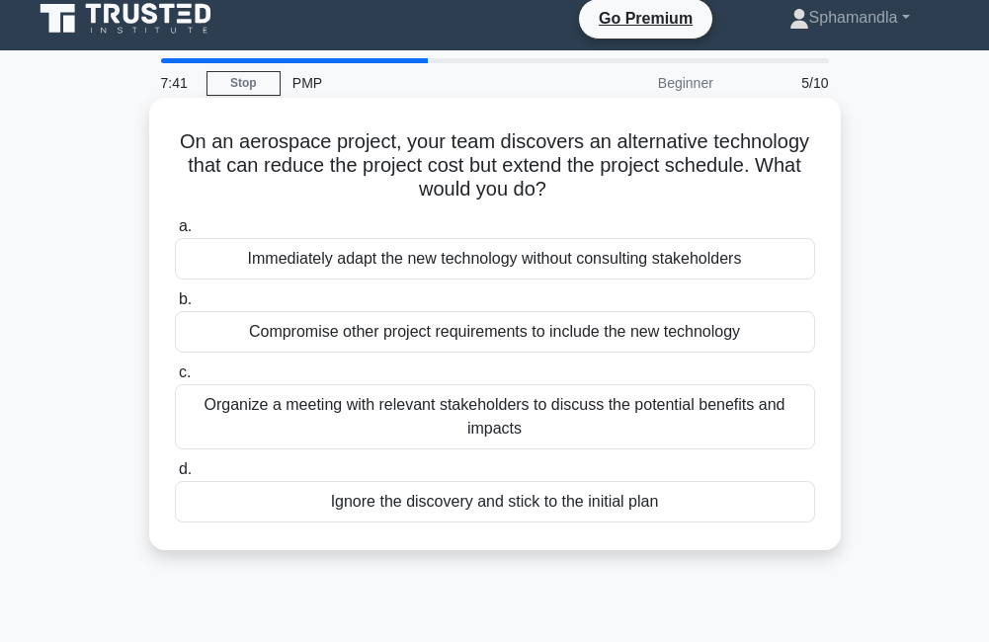
scroll to position [0, 0]
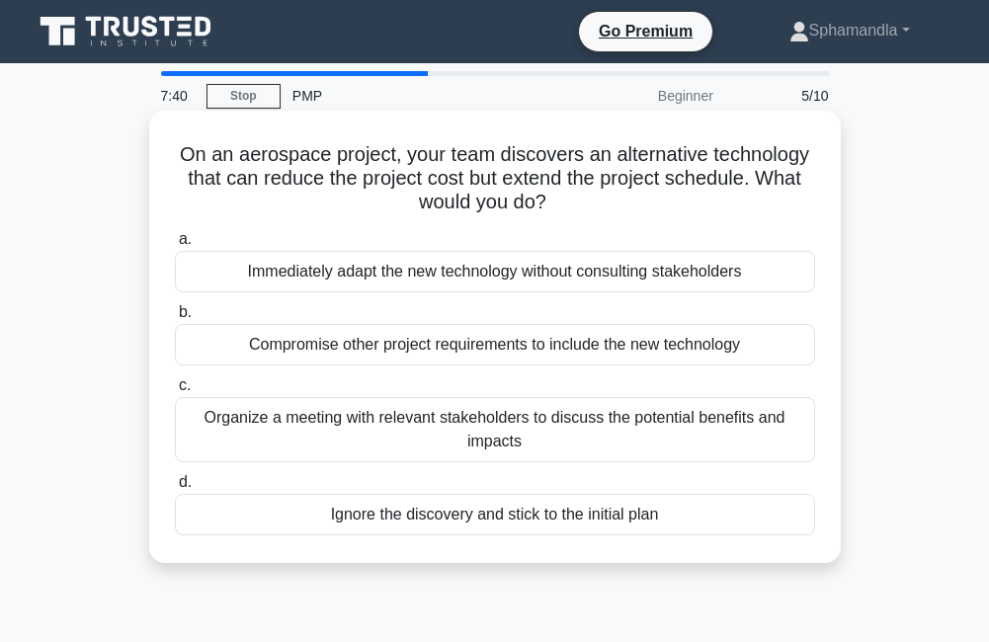
click at [253, 254] on div "Immediately adapt the new technology without consulting stakeholders" at bounding box center [495, 272] width 640 height 42
click at [175, 246] on input "a. Immediately adapt the new technology without consulting stakeholders" at bounding box center [175, 239] width 0 height 13
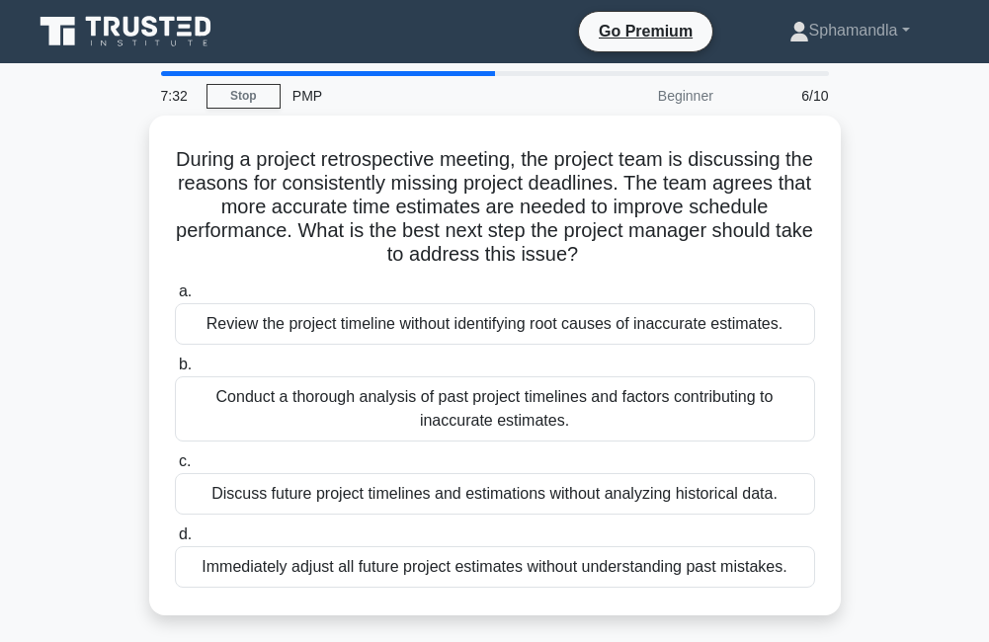
drag, startPoint x: 162, startPoint y: 153, endPoint x: 1007, endPoint y: 419, distance: 885.7
click at [988, 419] on html "Go Premium [GEOGRAPHIC_DATA] Profile" at bounding box center [494, 533] width 989 height 1067
